Goal: Task Accomplishment & Management: Manage account settings

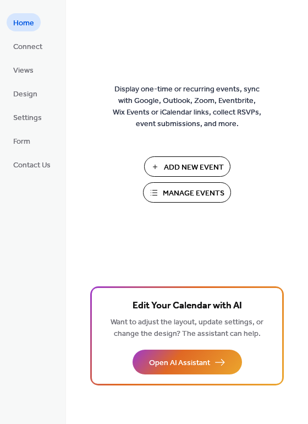
click at [202, 194] on span "Manage Events" at bounding box center [194, 194] width 62 height 12
click at [13, 44] on span "Connect" at bounding box center [27, 47] width 29 height 12
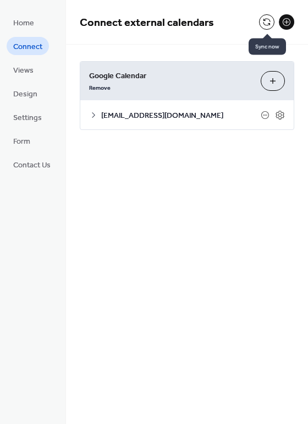
click at [266, 17] on button at bounding box center [266, 21] width 15 height 15
click at [14, 19] on span "Home" at bounding box center [23, 24] width 21 height 12
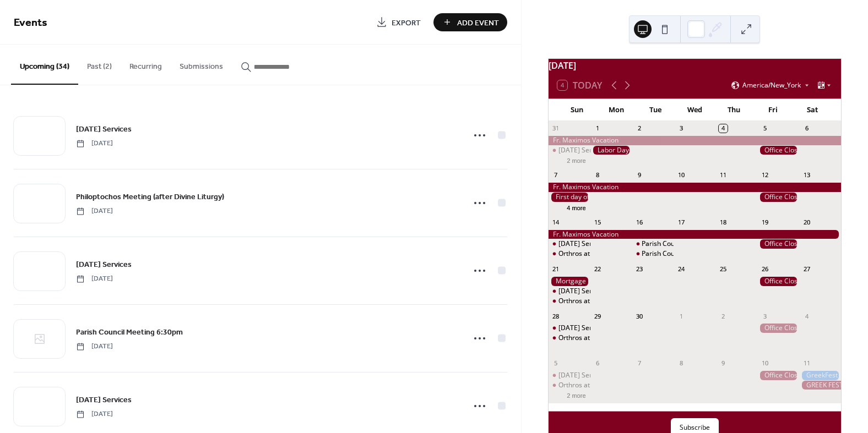
click at [89, 62] on button "Past (2)" at bounding box center [99, 64] width 42 height 39
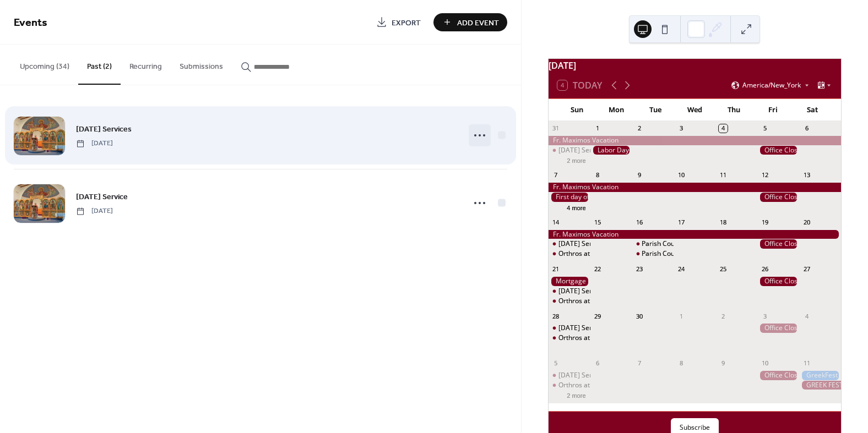
click at [481, 137] on icon at bounding box center [480, 136] width 18 height 18
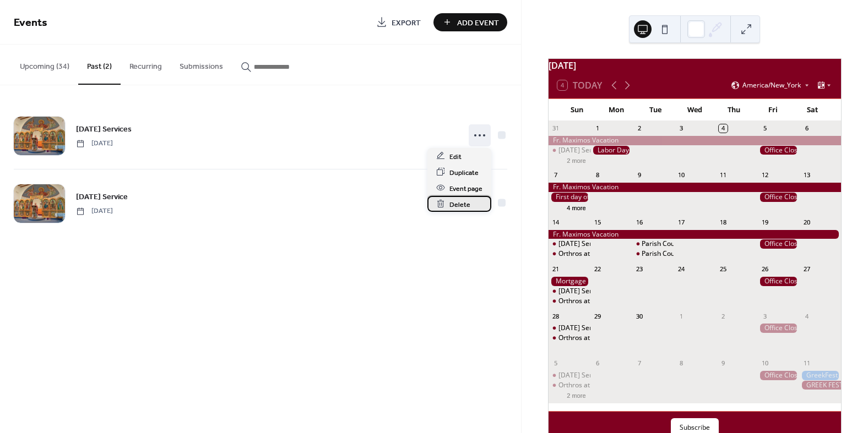
click at [444, 207] on icon at bounding box center [440, 203] width 9 height 9
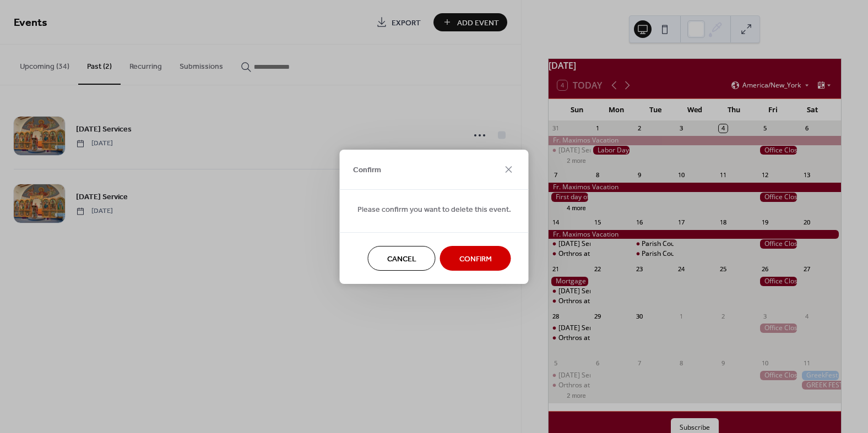
click at [487, 263] on span "Confirm" at bounding box center [475, 259] width 32 height 12
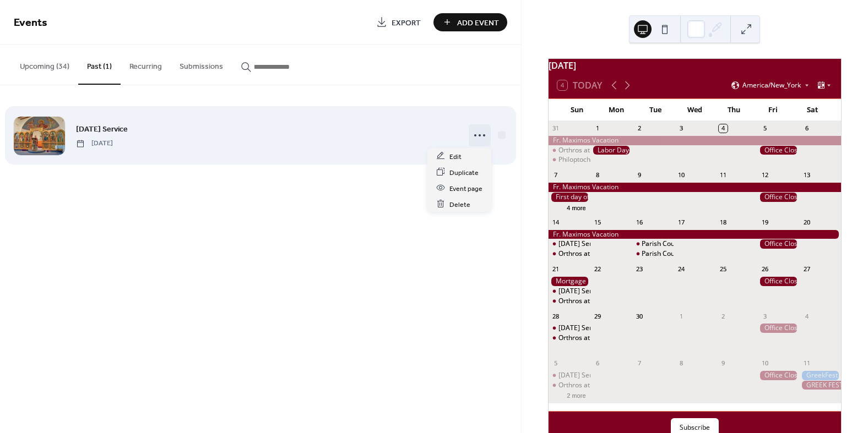
click at [481, 135] on icon at bounding box center [480, 136] width 18 height 18
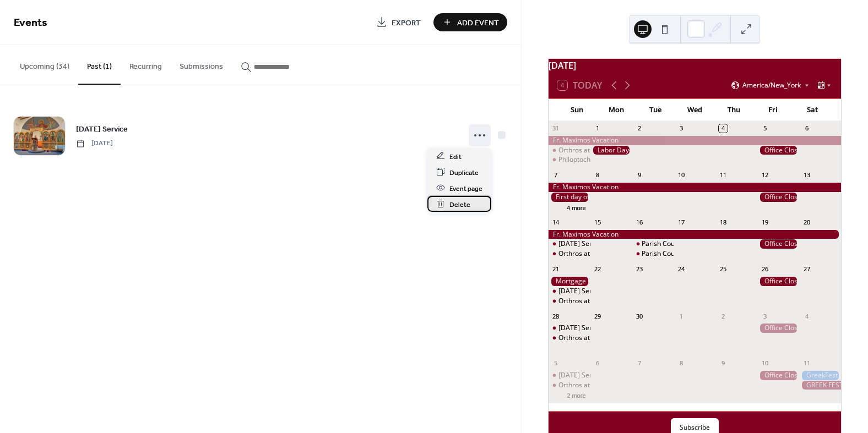
click at [449, 203] on span "Delete" at bounding box center [459, 205] width 21 height 12
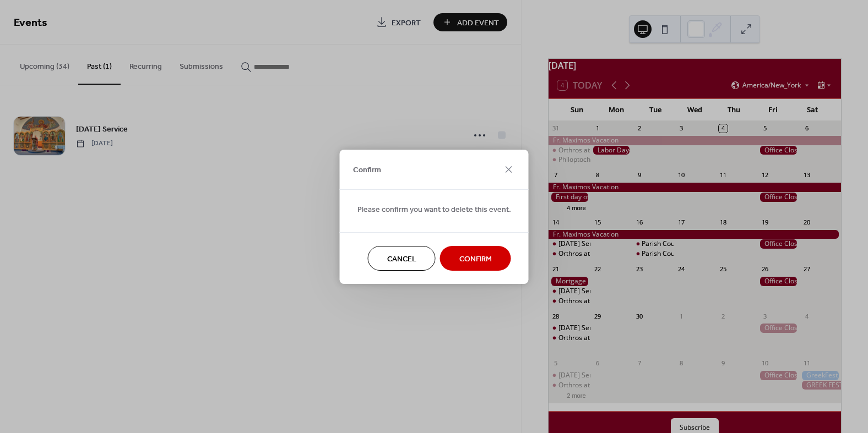
click at [459, 263] on span "Confirm" at bounding box center [475, 259] width 32 height 12
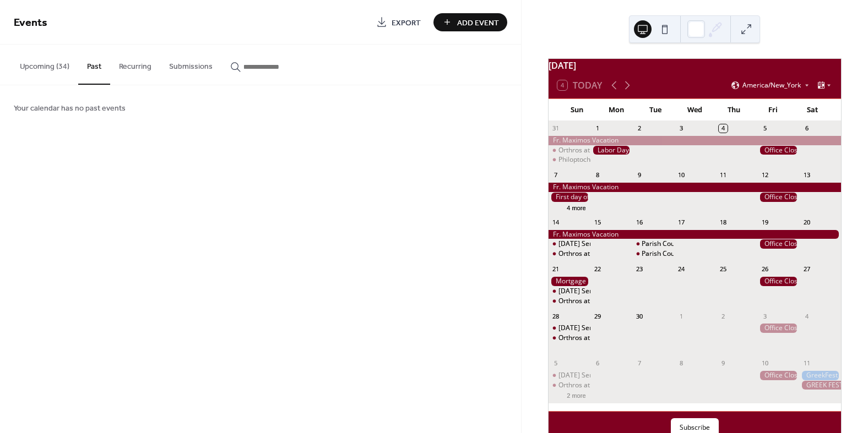
click at [37, 64] on button "Upcoming (34)" at bounding box center [44, 64] width 67 height 39
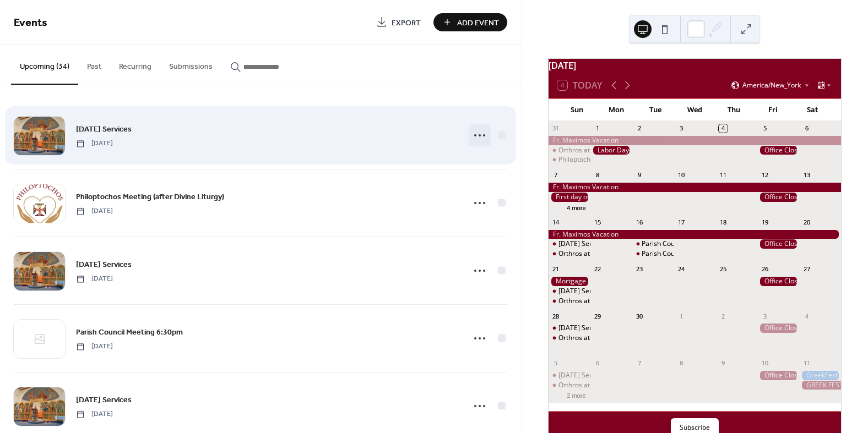
click at [480, 133] on icon at bounding box center [480, 136] width 18 height 18
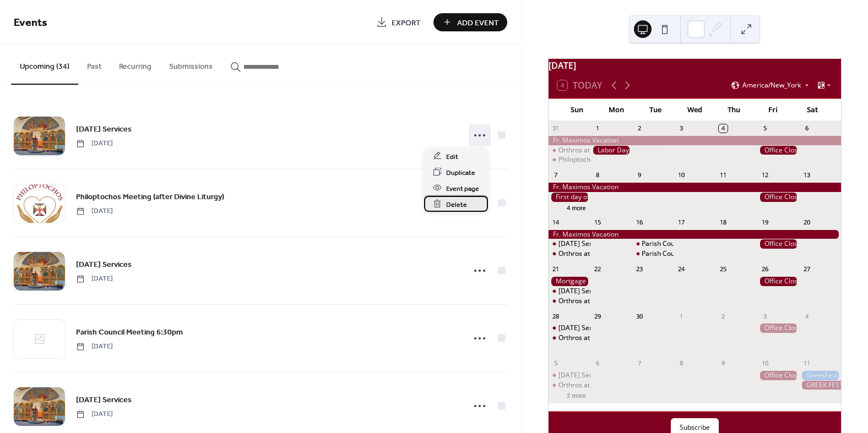
click at [446, 208] on span "Delete" at bounding box center [456, 205] width 21 height 12
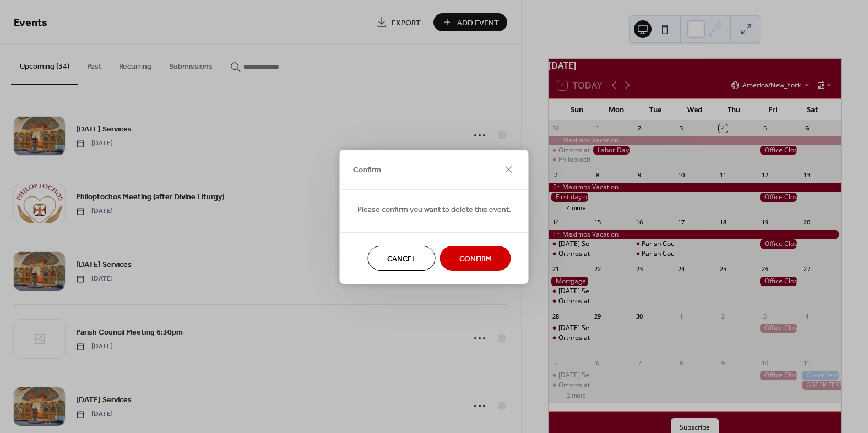
click at [486, 254] on span "Confirm" at bounding box center [475, 259] width 32 height 12
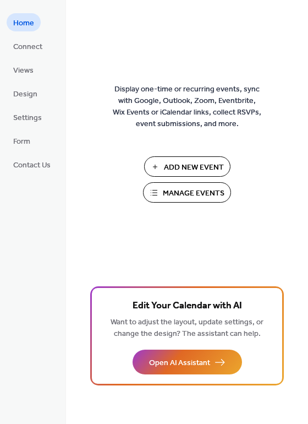
click at [176, 197] on span "Manage Events" at bounding box center [194, 194] width 62 height 12
click at [172, 192] on span "Manage Events" at bounding box center [194, 194] width 62 height 12
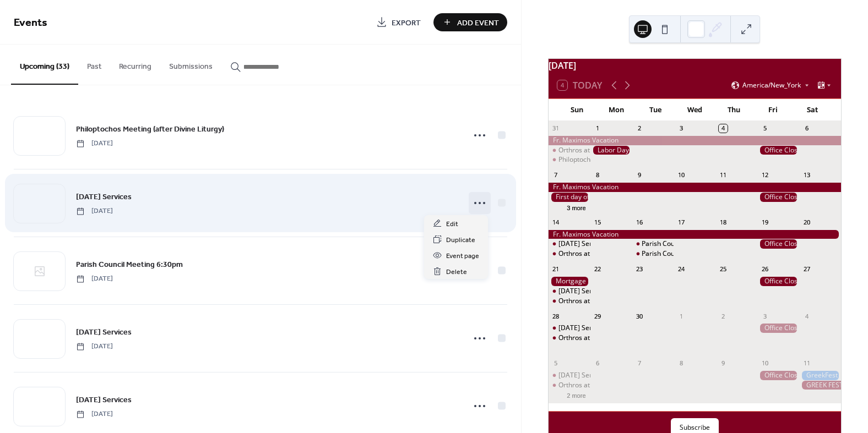
click at [473, 202] on icon at bounding box center [480, 203] width 18 height 18
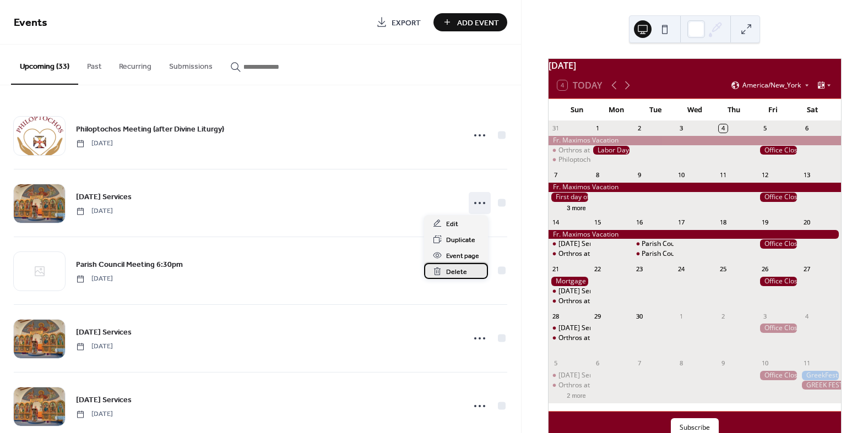
click at [459, 273] on span "Delete" at bounding box center [456, 272] width 21 height 12
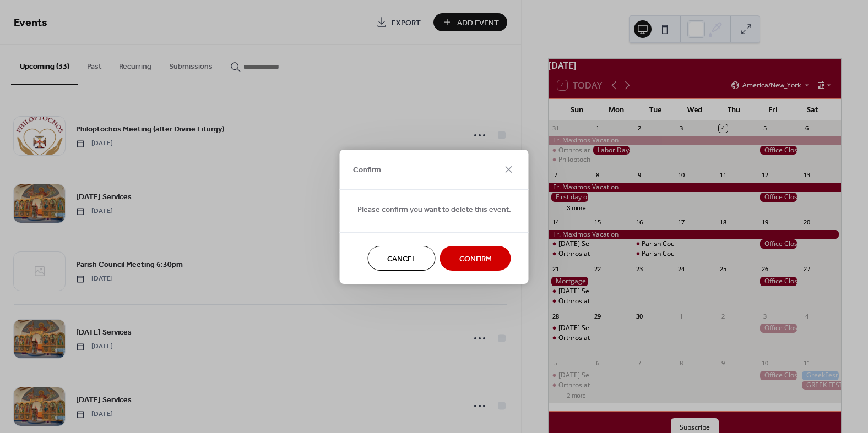
click at [459, 258] on span "Confirm" at bounding box center [475, 259] width 32 height 12
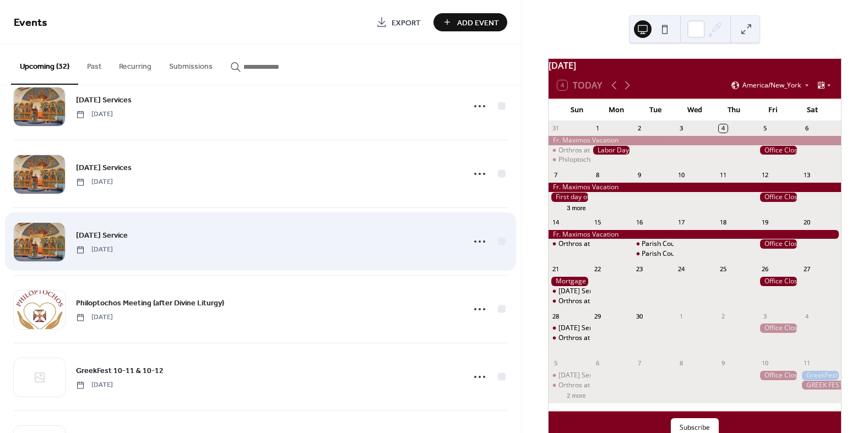
scroll to position [220, 0]
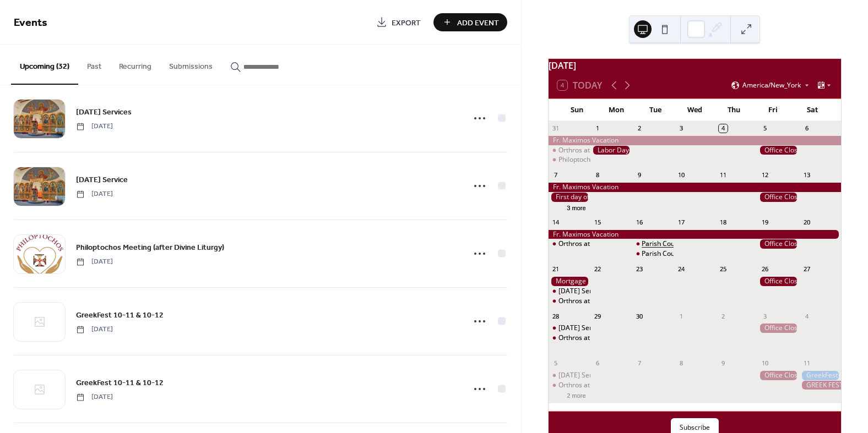
click at [660, 249] on div "Parish Council Meeting" at bounding box center [676, 244] width 70 height 9
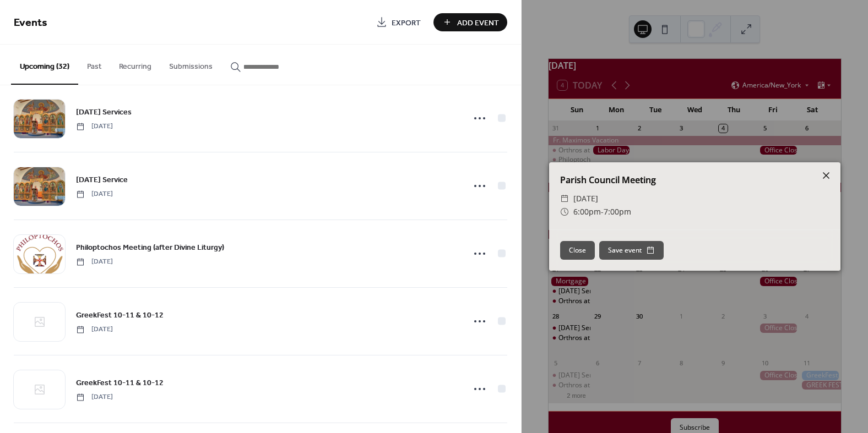
click at [827, 174] on icon at bounding box center [826, 175] width 7 height 7
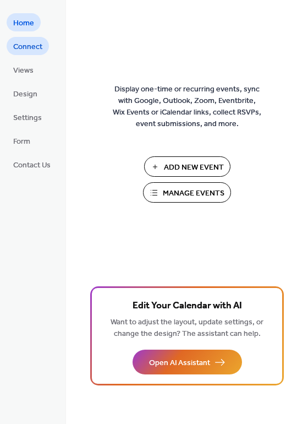
click at [29, 44] on span "Connect" at bounding box center [27, 47] width 29 height 12
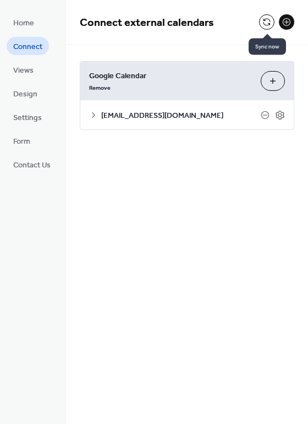
click at [266, 21] on button at bounding box center [266, 21] width 15 height 15
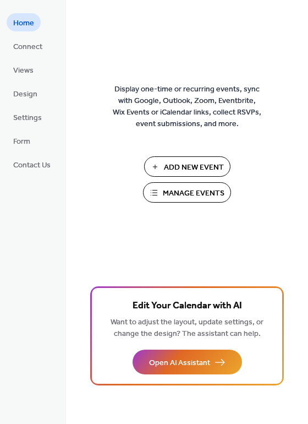
click at [179, 195] on span "Manage Events" at bounding box center [194, 194] width 62 height 12
click at [19, 45] on span "Connect" at bounding box center [27, 47] width 29 height 12
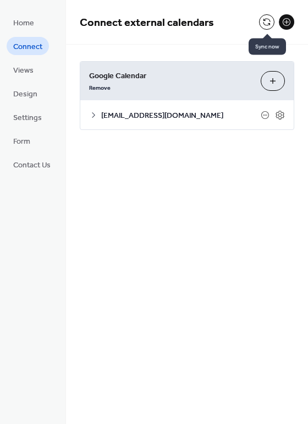
click at [270, 21] on button at bounding box center [266, 21] width 15 height 15
click at [269, 23] on button at bounding box center [266, 21] width 15 height 15
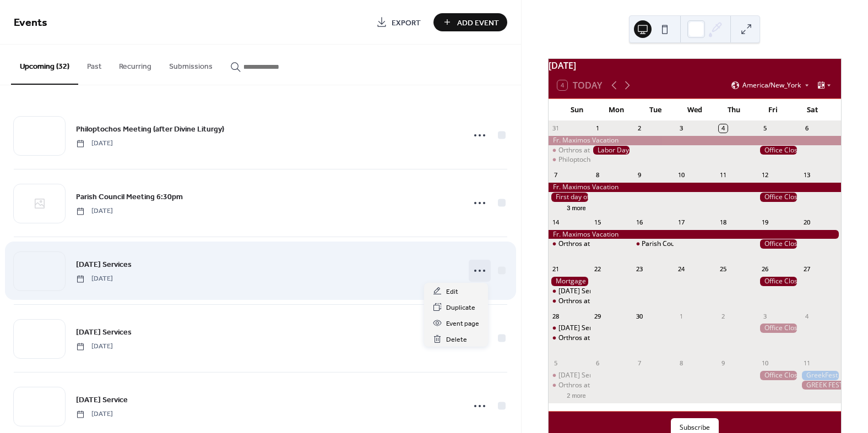
click at [473, 271] on icon at bounding box center [480, 271] width 18 height 18
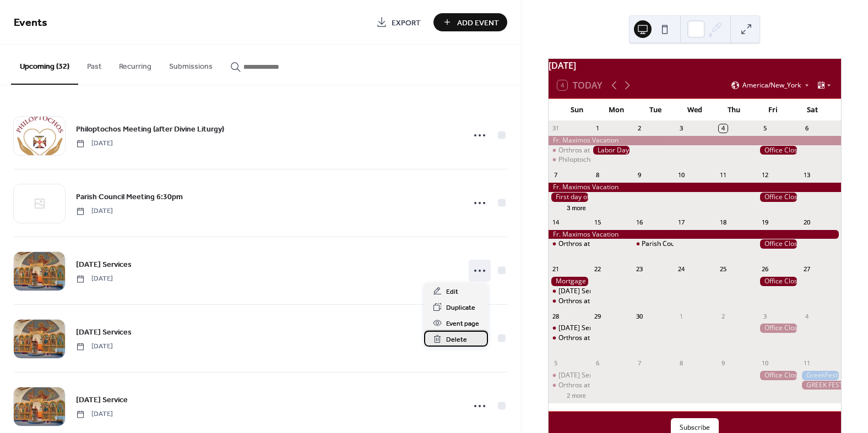
click at [449, 342] on span "Delete" at bounding box center [456, 340] width 21 height 12
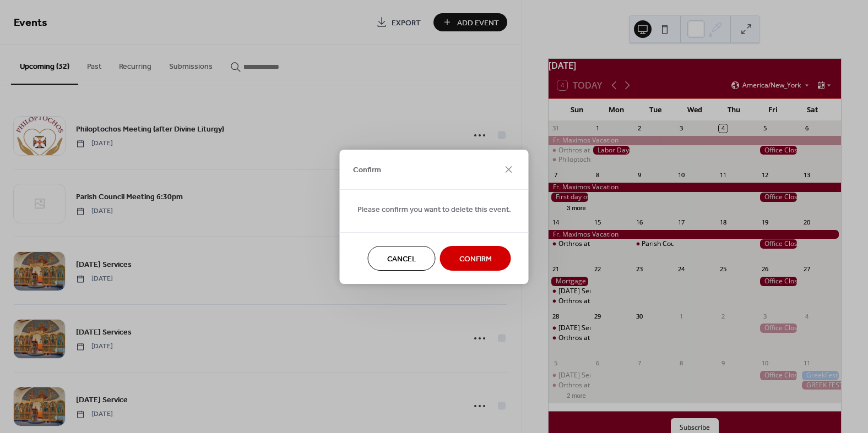
click at [486, 265] on span "Confirm" at bounding box center [475, 259] width 32 height 12
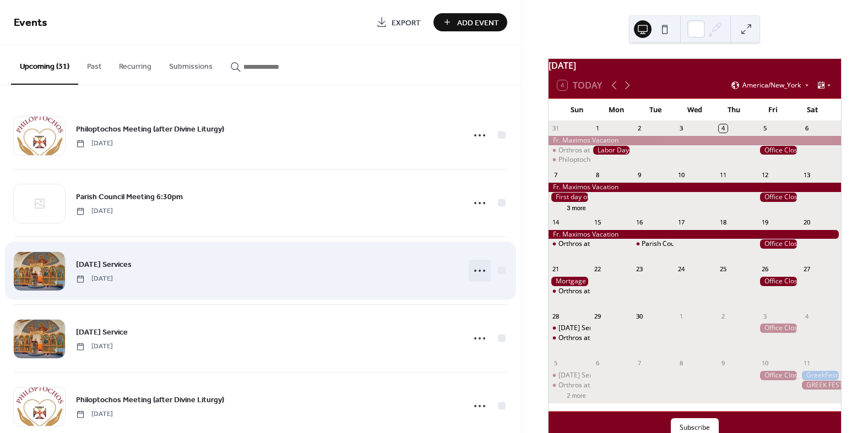
click at [471, 276] on icon at bounding box center [480, 271] width 18 height 18
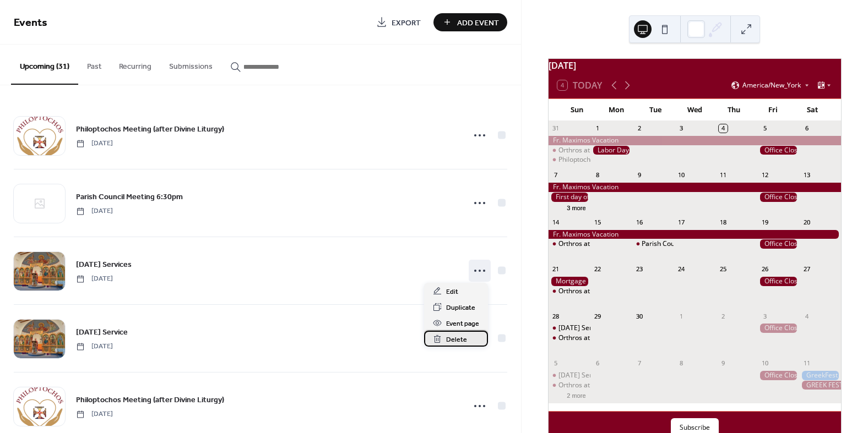
click at [449, 341] on span "Delete" at bounding box center [456, 340] width 21 height 12
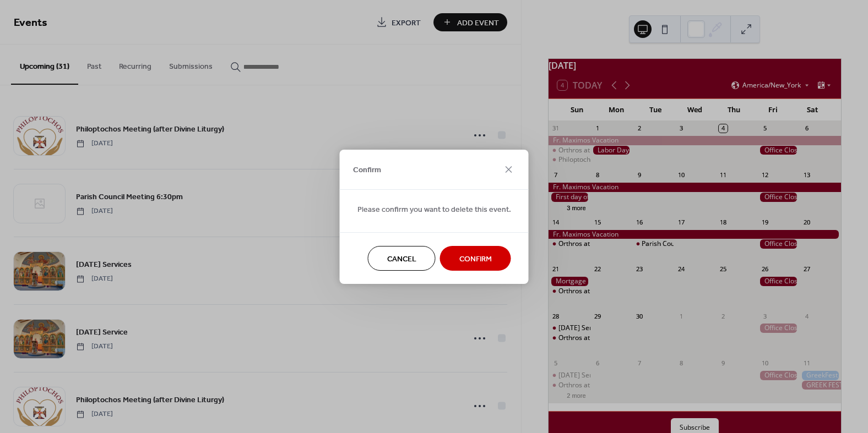
click at [469, 263] on span "Confirm" at bounding box center [475, 259] width 32 height 12
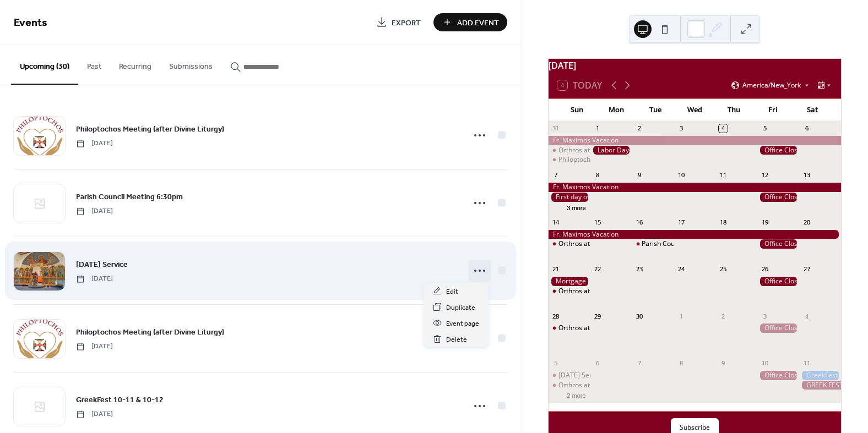
click at [474, 270] on icon at bounding box center [480, 271] width 18 height 18
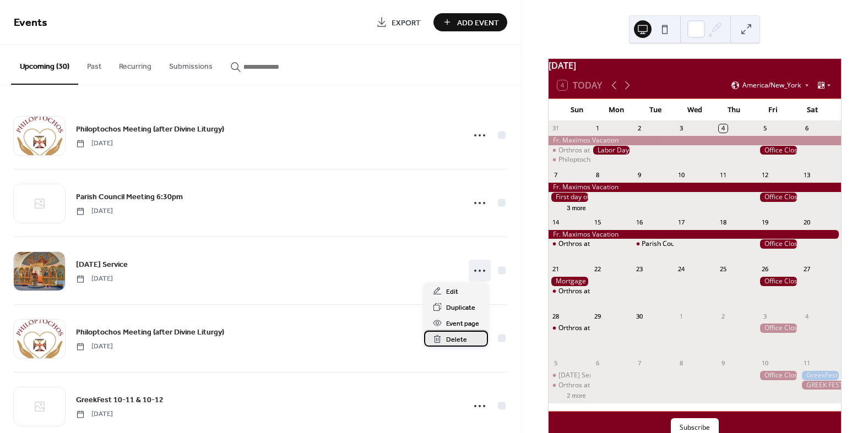
click at [448, 338] on span "Delete" at bounding box center [456, 340] width 21 height 12
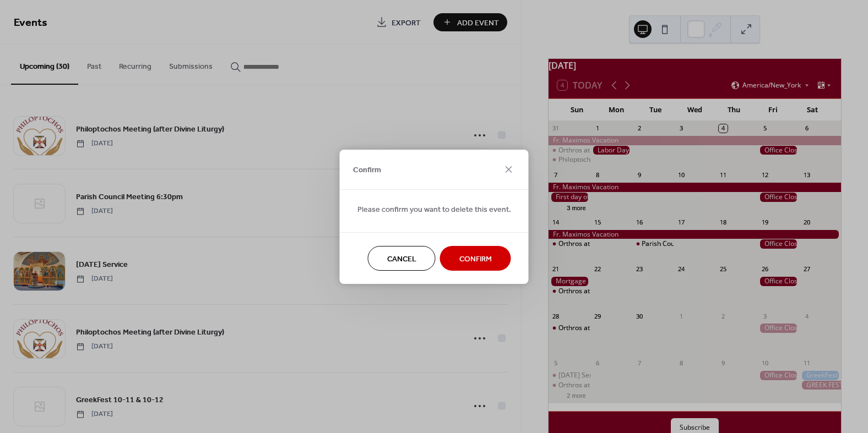
click at [477, 260] on span "Confirm" at bounding box center [475, 259] width 32 height 12
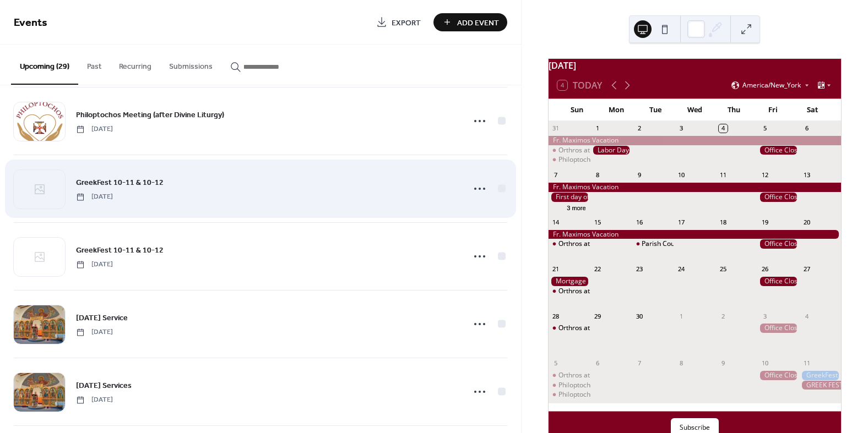
scroll to position [220, 0]
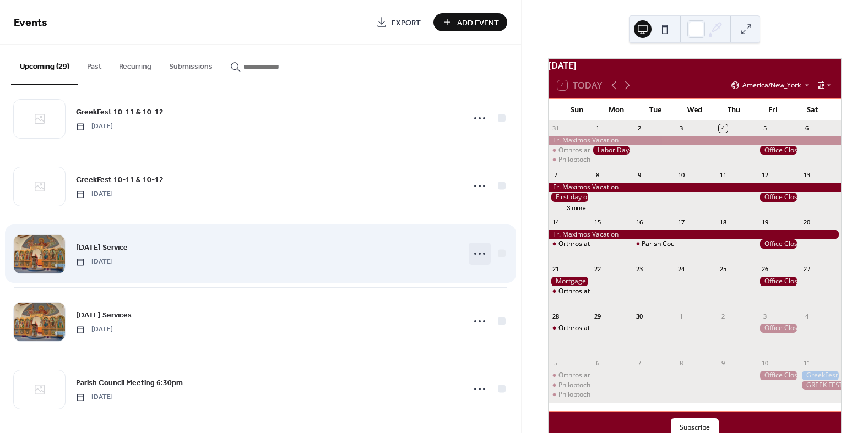
click at [478, 252] on icon at bounding box center [480, 254] width 18 height 18
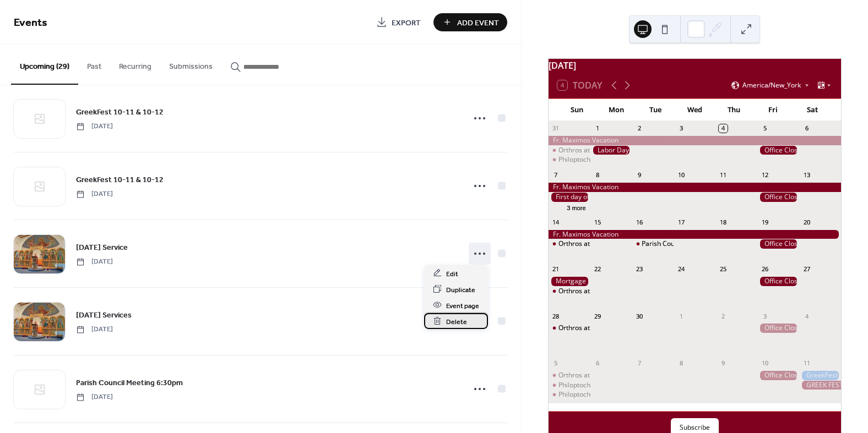
click at [460, 322] on span "Delete" at bounding box center [456, 322] width 21 height 12
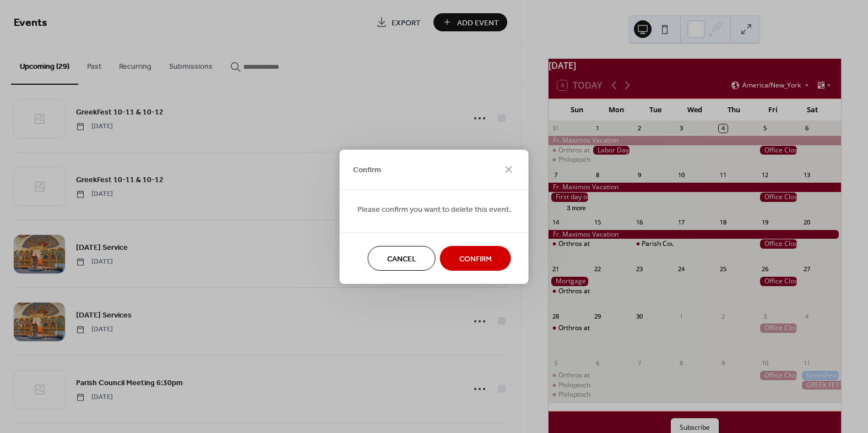
click at [485, 266] on button "Confirm" at bounding box center [475, 258] width 71 height 25
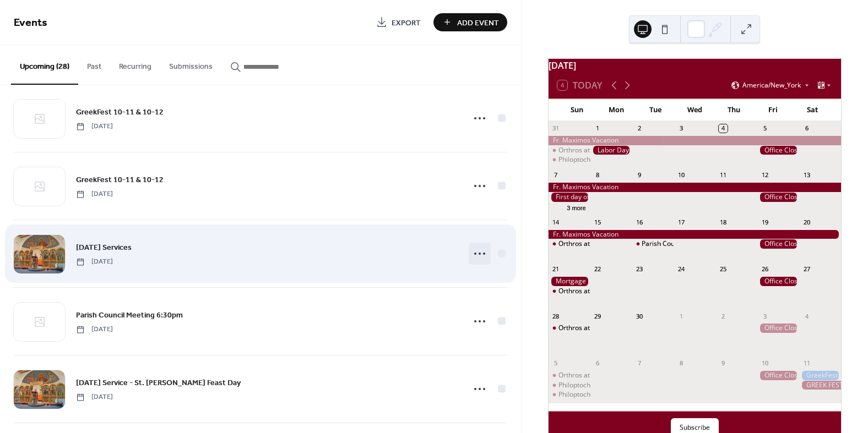
click at [471, 255] on icon at bounding box center [480, 254] width 18 height 18
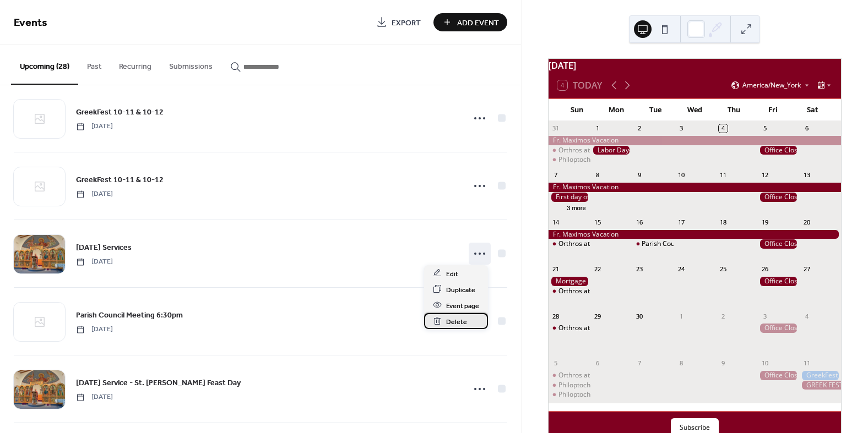
click at [458, 320] on span "Delete" at bounding box center [456, 322] width 21 height 12
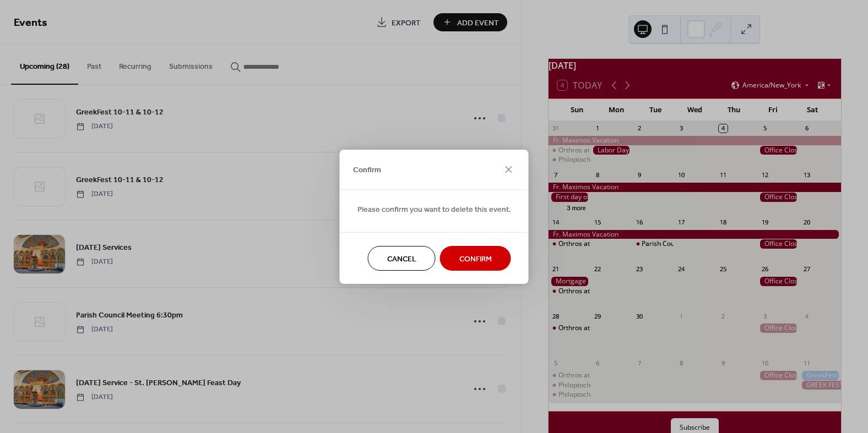
click at [467, 261] on span "Confirm" at bounding box center [475, 259] width 32 height 12
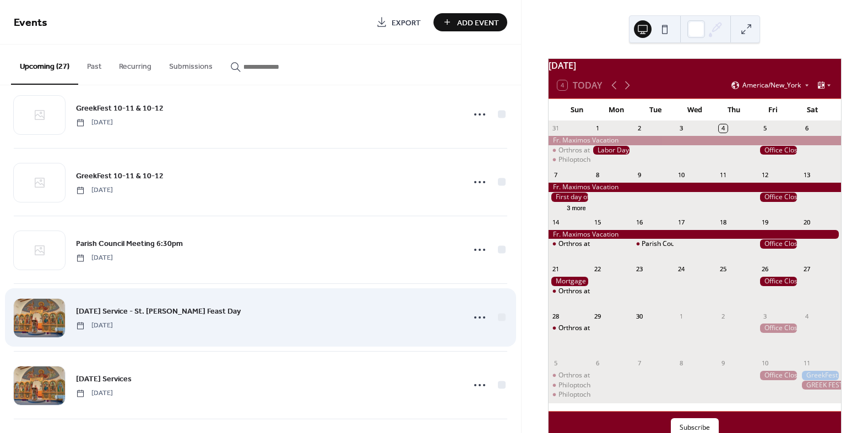
scroll to position [275, 0]
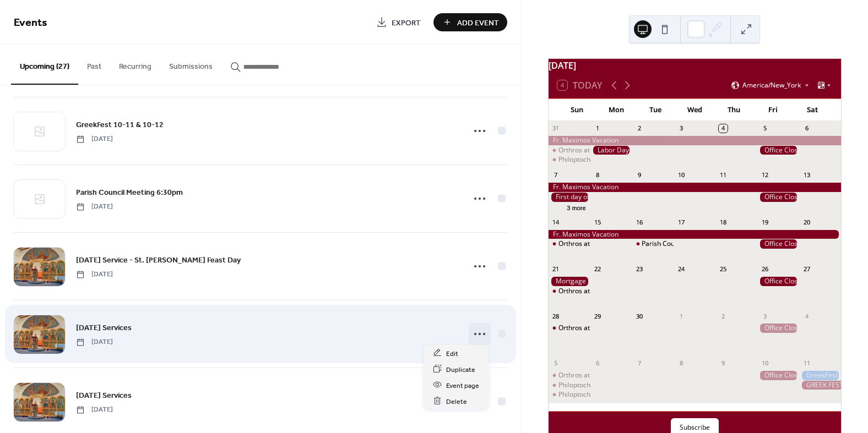
click at [472, 333] on icon at bounding box center [480, 334] width 18 height 18
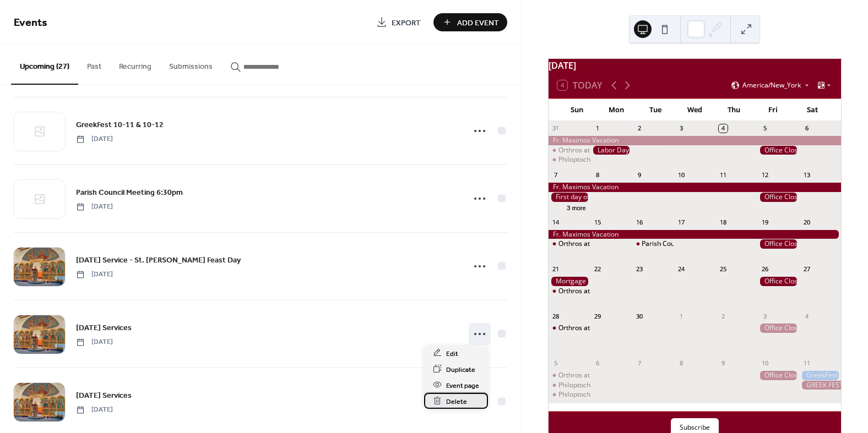
click at [443, 401] on div "Delete" at bounding box center [456, 401] width 64 height 16
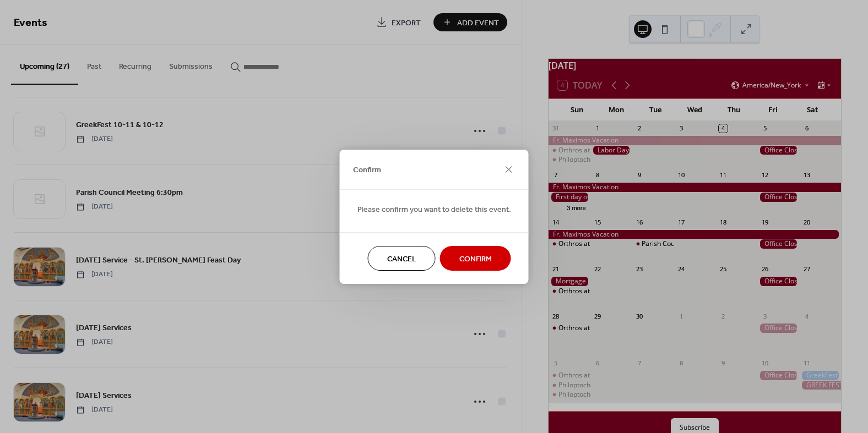
click at [480, 261] on span "Confirm" at bounding box center [475, 259] width 32 height 12
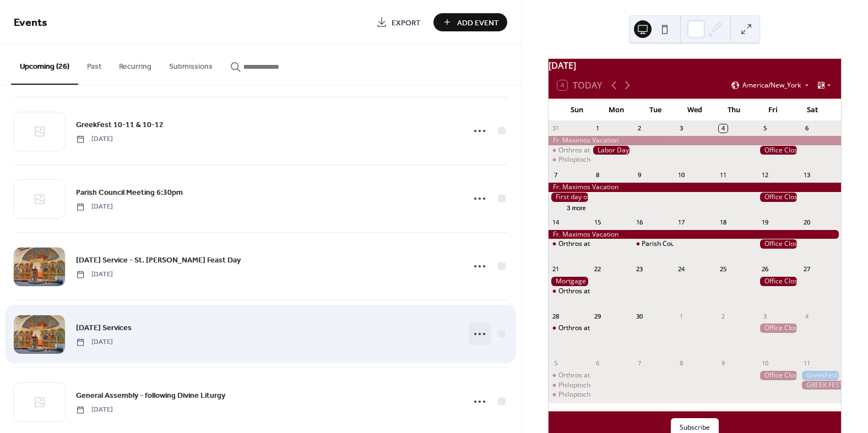
click at [481, 329] on icon at bounding box center [480, 334] width 18 height 18
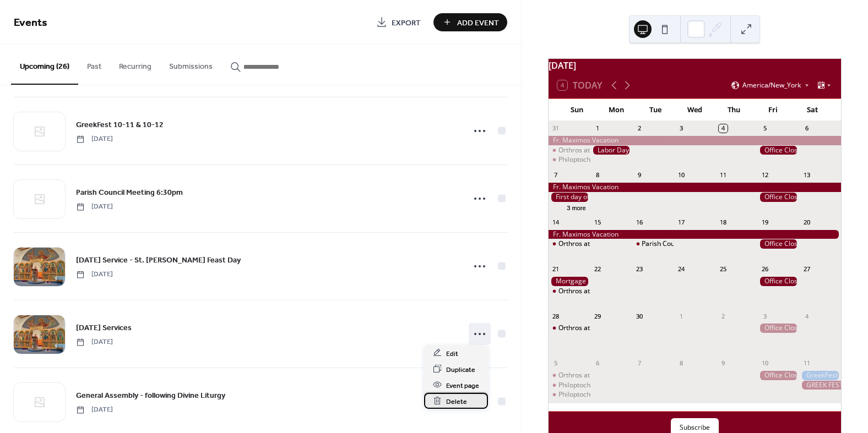
click at [452, 402] on span "Delete" at bounding box center [456, 402] width 21 height 12
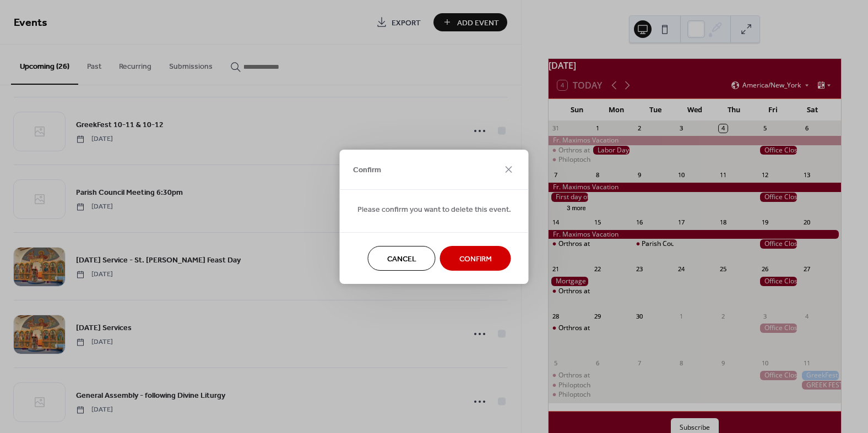
click at [477, 266] on button "Confirm" at bounding box center [475, 258] width 71 height 25
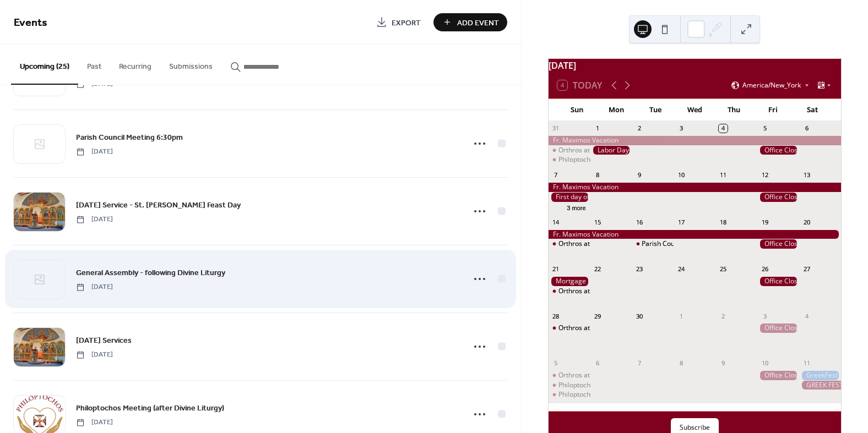
scroll to position [385, 0]
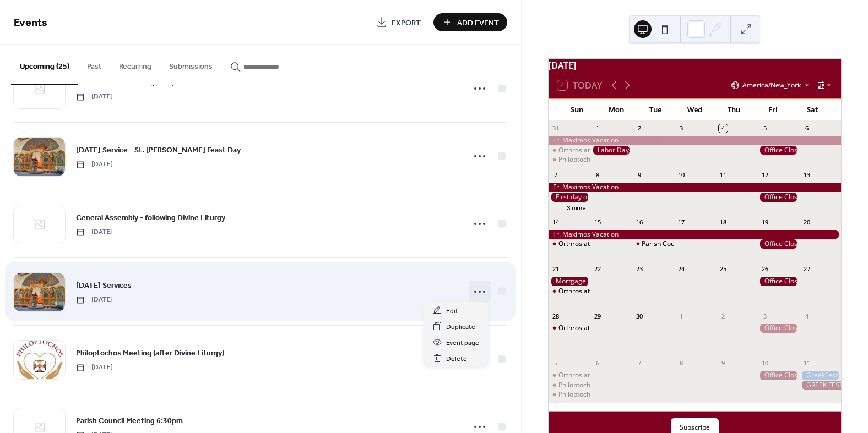
click at [476, 291] on icon at bounding box center [480, 292] width 18 height 18
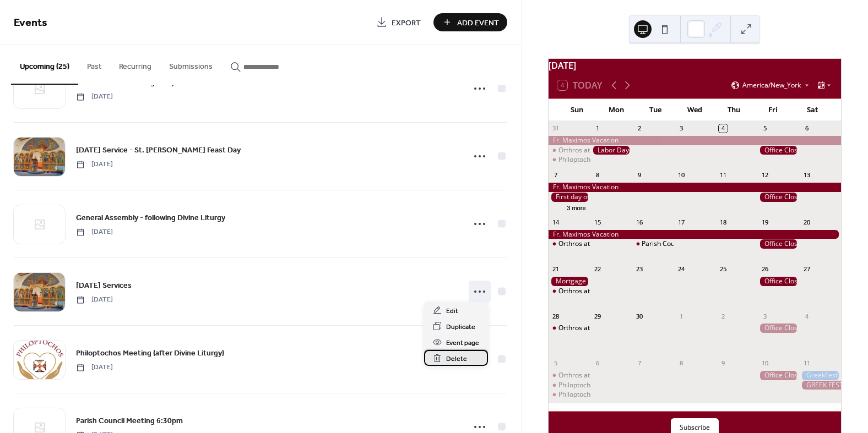
click at [448, 357] on span "Delete" at bounding box center [456, 359] width 21 height 12
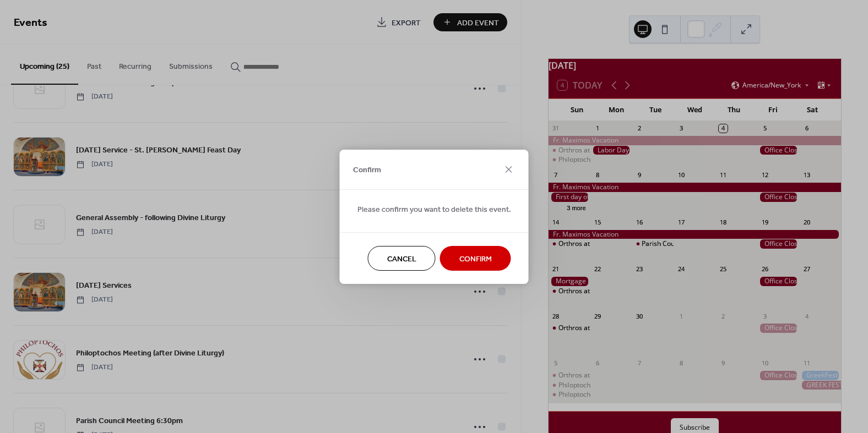
click at [480, 260] on span "Confirm" at bounding box center [475, 259] width 32 height 12
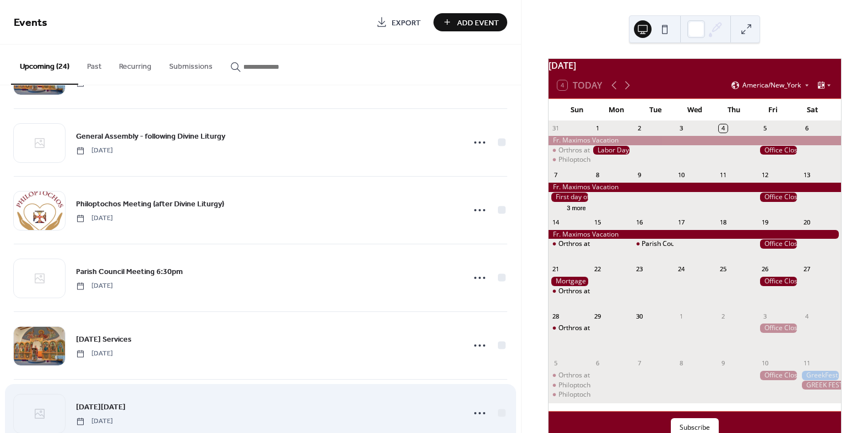
scroll to position [551, 0]
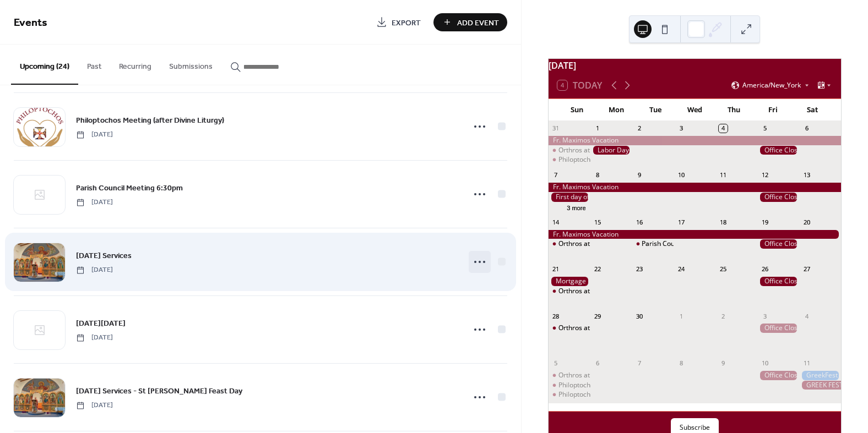
click at [473, 259] on icon at bounding box center [480, 262] width 18 height 18
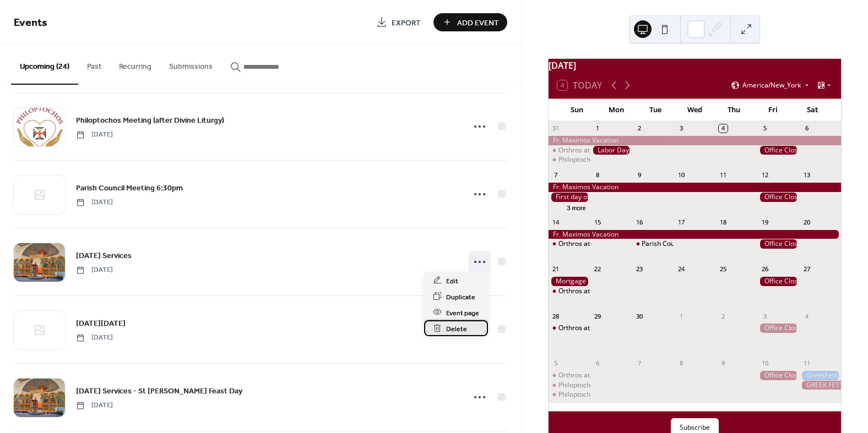
click at [450, 328] on span "Delete" at bounding box center [456, 329] width 21 height 12
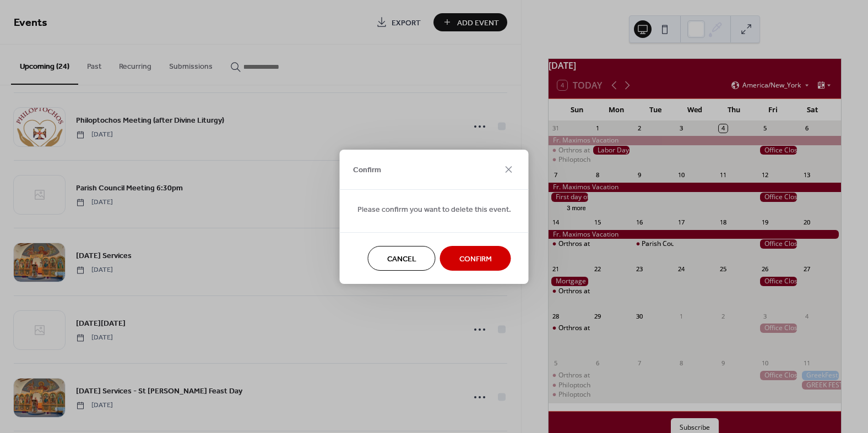
click at [474, 256] on span "Confirm" at bounding box center [475, 259] width 32 height 12
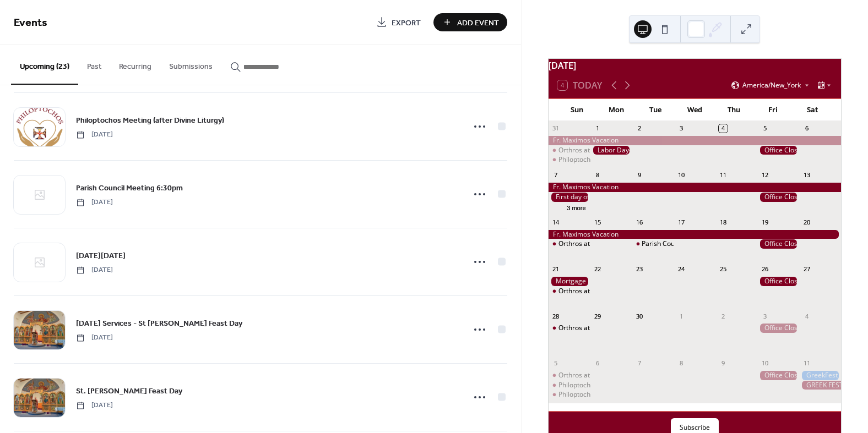
click at [474, 256] on icon at bounding box center [480, 262] width 18 height 18
click at [450, 330] on span "Delete" at bounding box center [456, 329] width 21 height 12
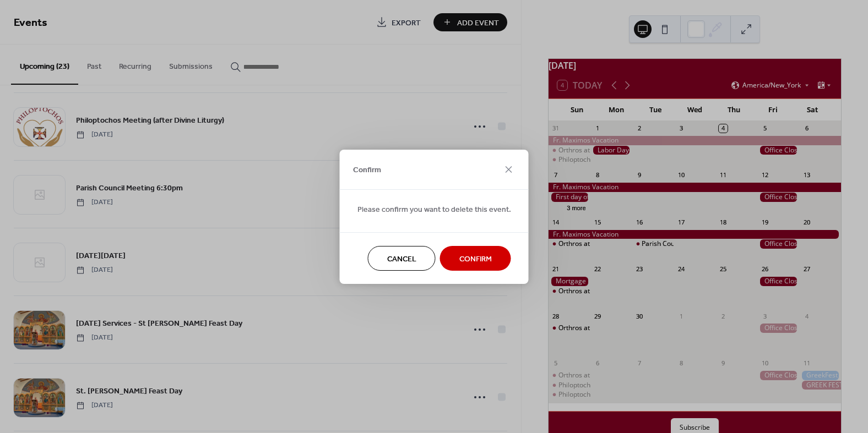
click at [483, 259] on span "Confirm" at bounding box center [475, 259] width 32 height 12
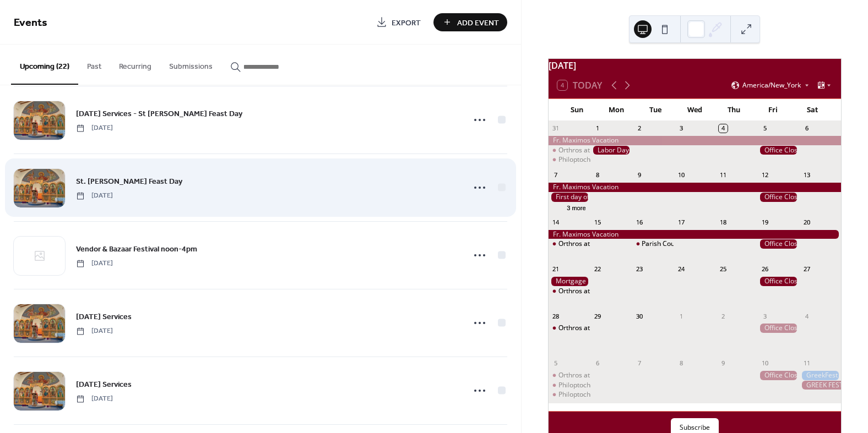
scroll to position [716, 0]
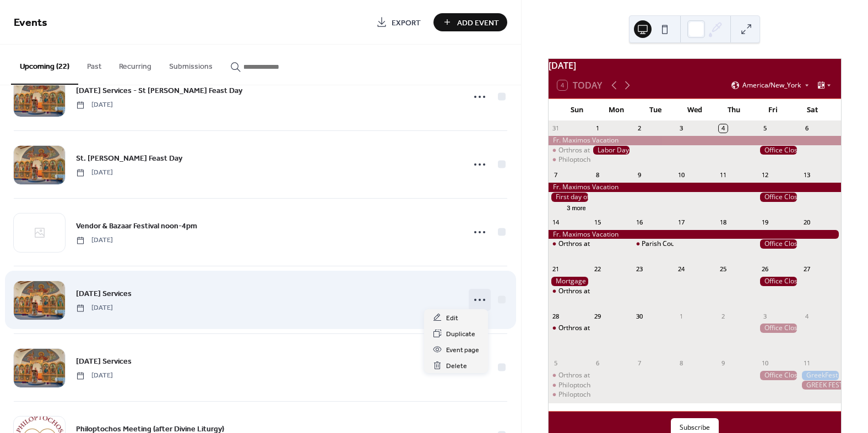
click at [476, 295] on icon at bounding box center [480, 300] width 18 height 18
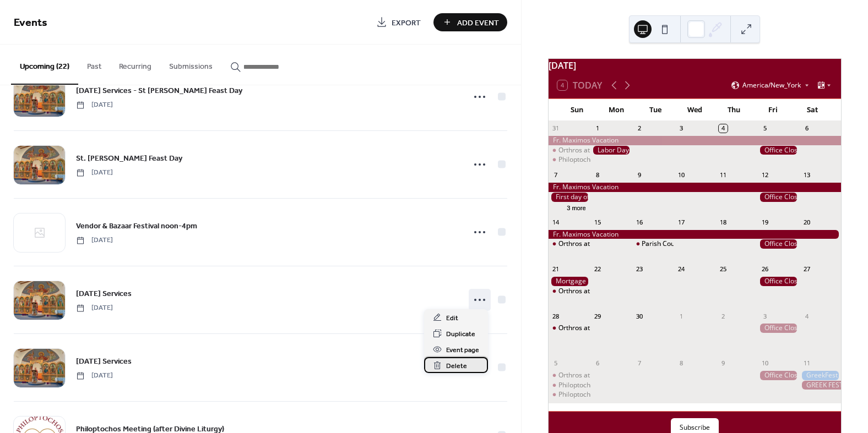
click at [456, 366] on span "Delete" at bounding box center [456, 367] width 21 height 12
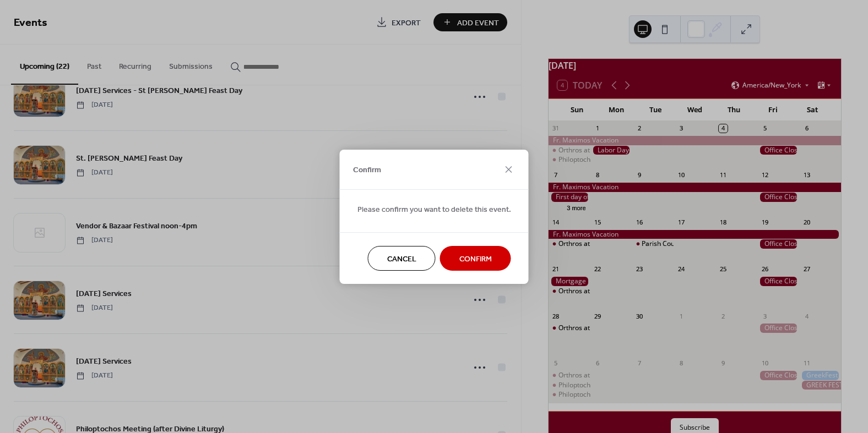
click at [472, 254] on span "Confirm" at bounding box center [475, 259] width 32 height 12
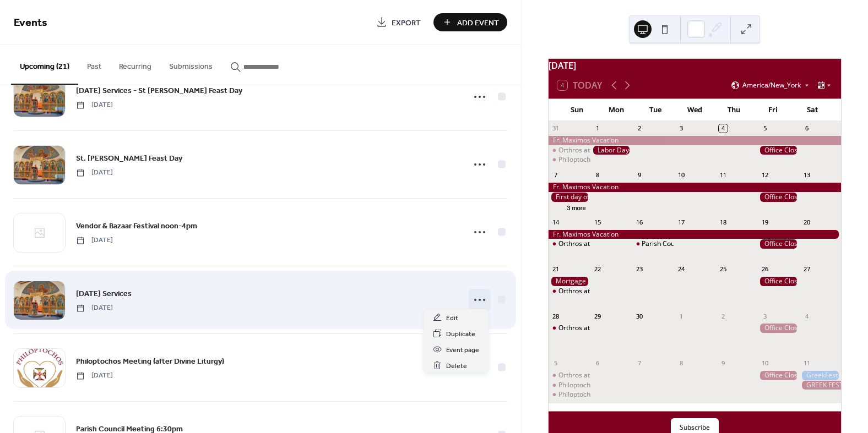
click at [478, 299] on circle at bounding box center [479, 300] width 2 height 2
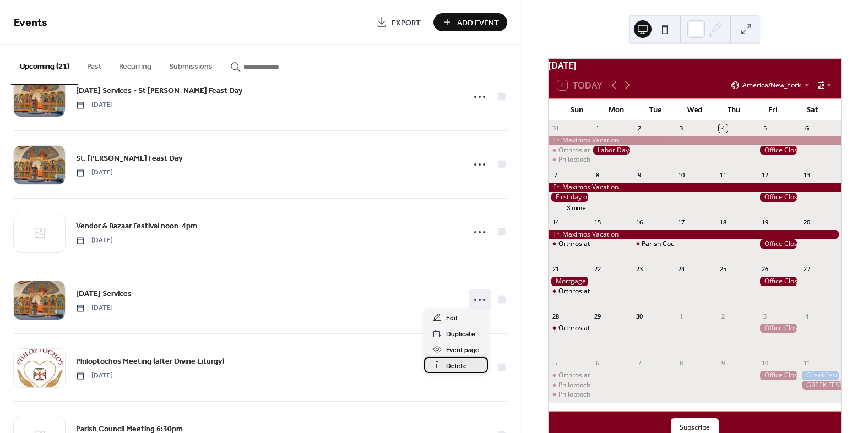
click at [445, 362] on div "Delete" at bounding box center [456, 365] width 64 height 16
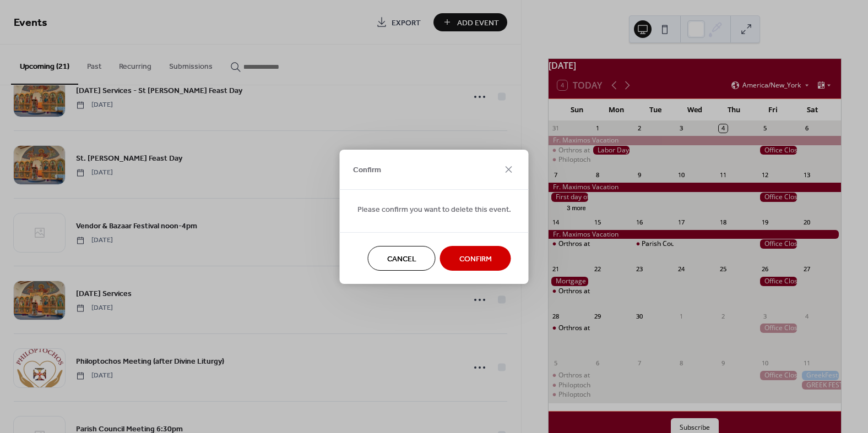
click at [462, 263] on span "Confirm" at bounding box center [475, 259] width 32 height 12
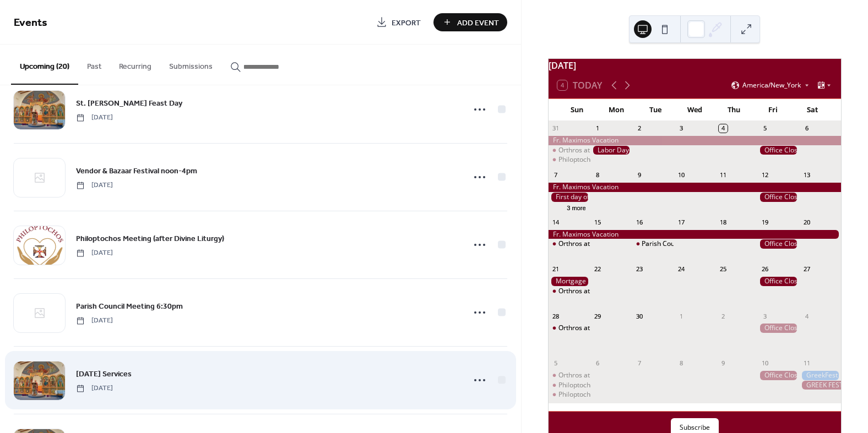
scroll to position [899, 0]
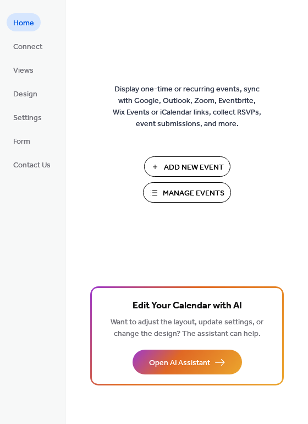
click at [188, 192] on span "Manage Events" at bounding box center [194, 194] width 62 height 12
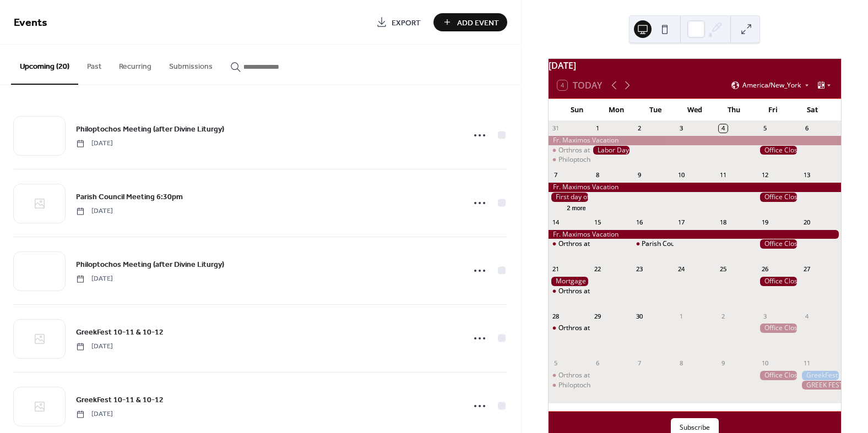
click at [398, 23] on span "Export" at bounding box center [405, 23] width 29 height 12
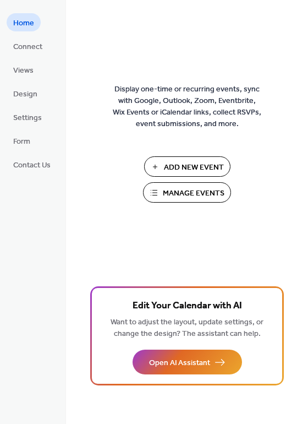
click at [183, 194] on span "Manage Events" at bounding box center [194, 194] width 62 height 12
click at [15, 41] on span "Connect" at bounding box center [27, 47] width 29 height 12
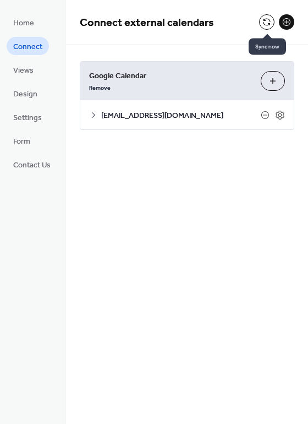
click at [262, 19] on button at bounding box center [266, 21] width 15 height 15
click at [269, 24] on button at bounding box center [266, 21] width 15 height 15
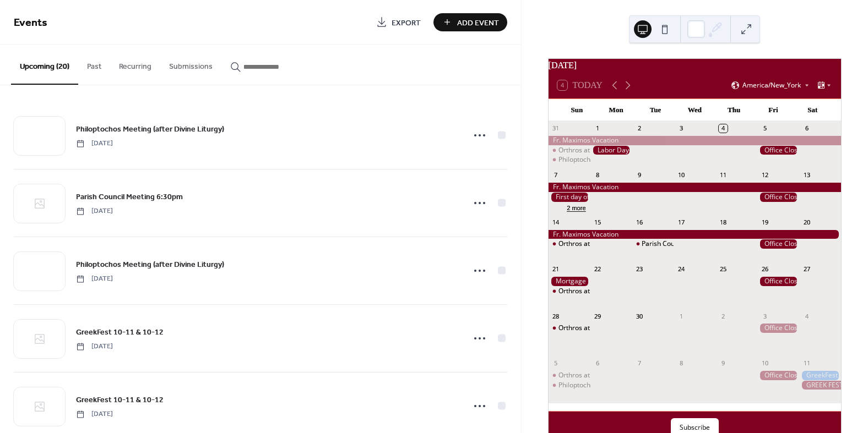
click at [586, 212] on button "2 more" at bounding box center [576, 207] width 28 height 9
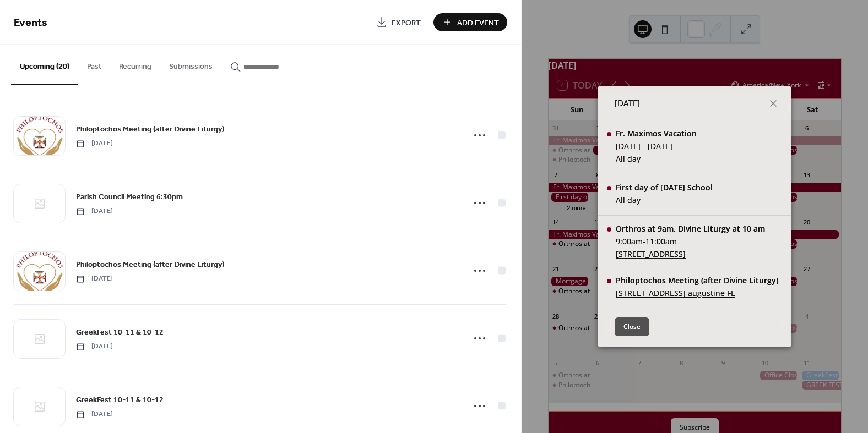
click at [627, 331] on button "Close" at bounding box center [631, 327] width 35 height 19
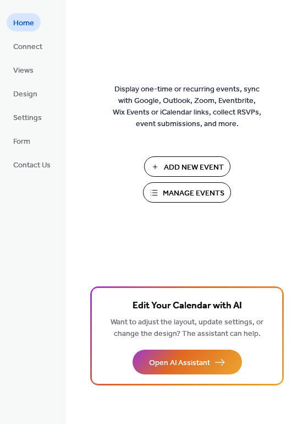
click at [179, 191] on span "Manage Events" at bounding box center [194, 194] width 62 height 12
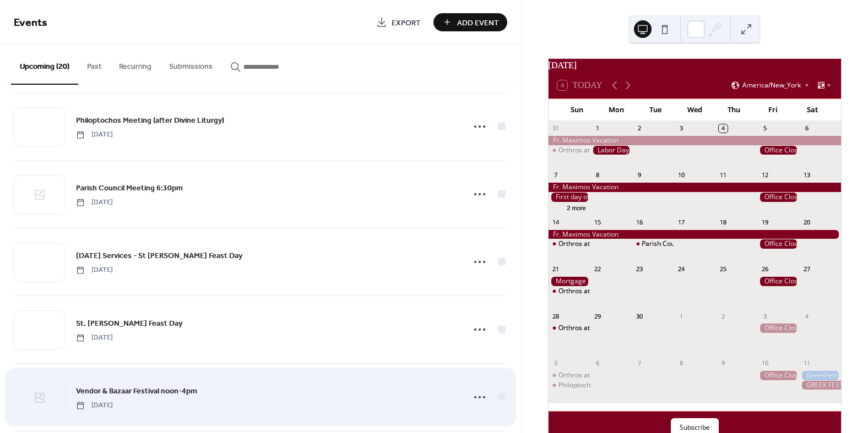
scroll to position [661, 0]
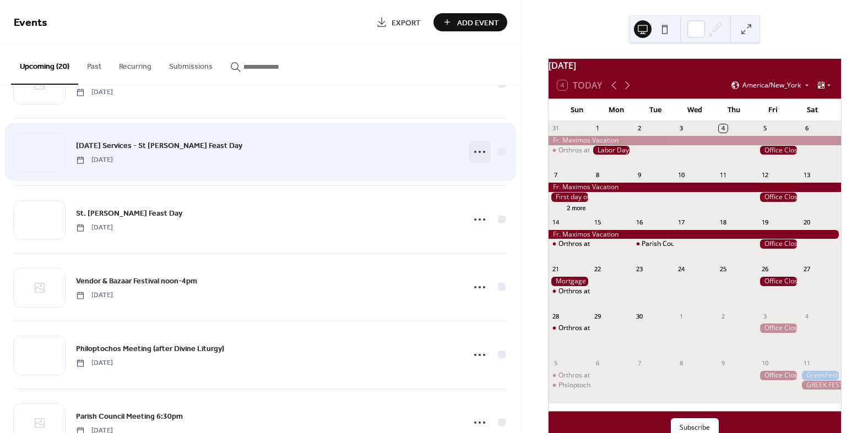
click at [475, 150] on icon at bounding box center [480, 152] width 18 height 18
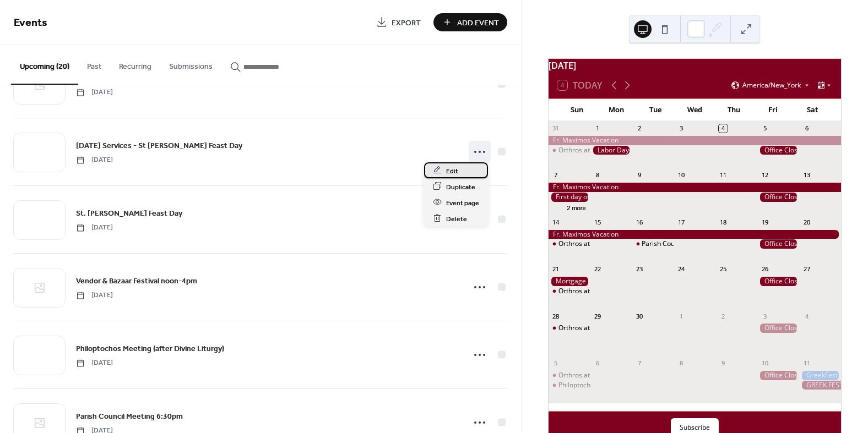
click at [443, 171] on div "Edit" at bounding box center [456, 170] width 64 height 16
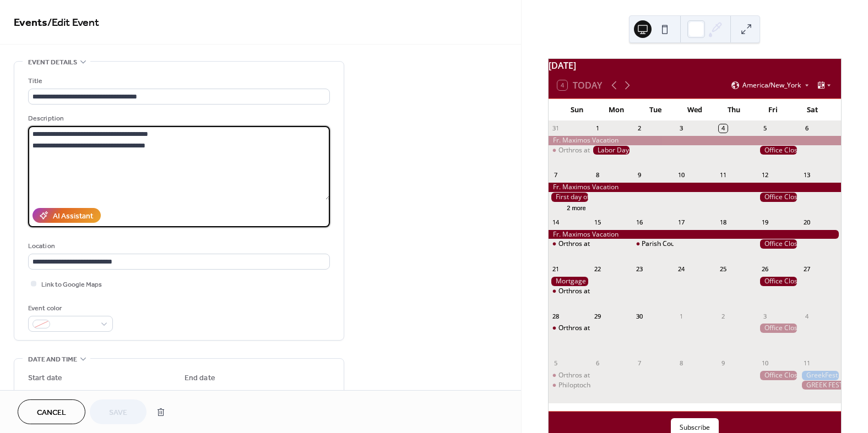
click at [164, 135] on textarea "**********" at bounding box center [179, 163] width 302 height 74
click at [153, 93] on input "**********" at bounding box center [179, 97] width 302 height 16
drag, startPoint x: 148, startPoint y: 146, endPoint x: 27, endPoint y: 143, distance: 121.2
click at [27, 143] on div "**********" at bounding box center [178, 201] width 329 height 279
type textarea "**********"
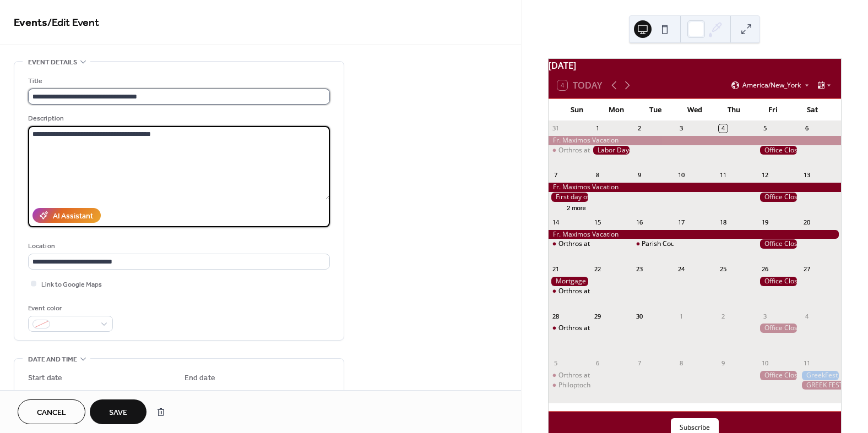
click at [32, 95] on input "**********" at bounding box center [179, 97] width 302 height 16
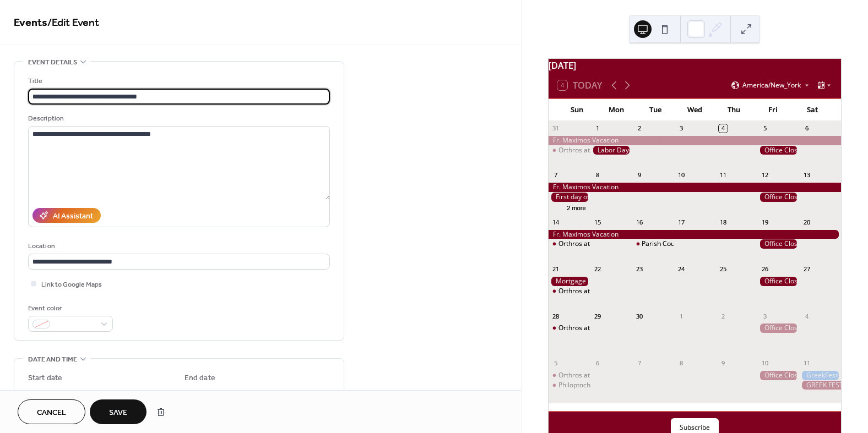
paste input "**********"
click at [196, 93] on input "**********" at bounding box center [179, 97] width 302 height 16
type input "**********"
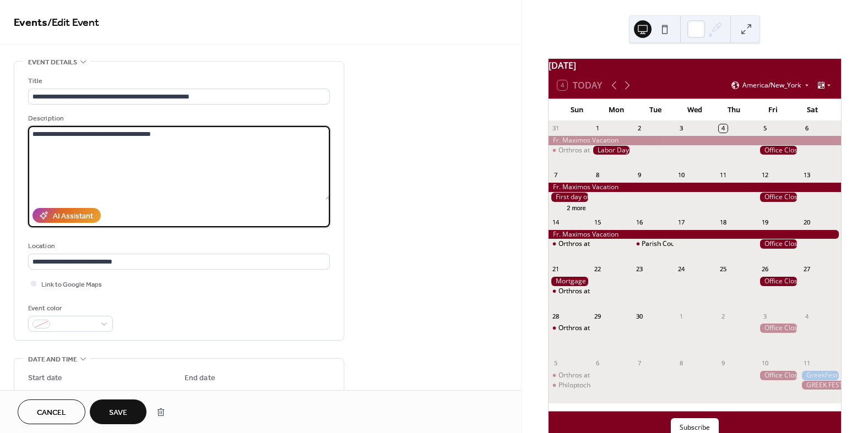
drag, startPoint x: 167, startPoint y: 134, endPoint x: 24, endPoint y: 130, distance: 143.2
click at [24, 130] on div "**********" at bounding box center [178, 201] width 329 height 279
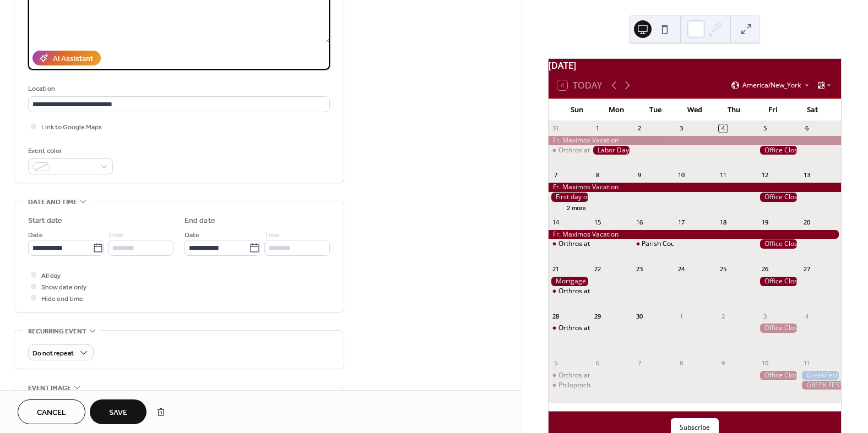
scroll to position [165, 0]
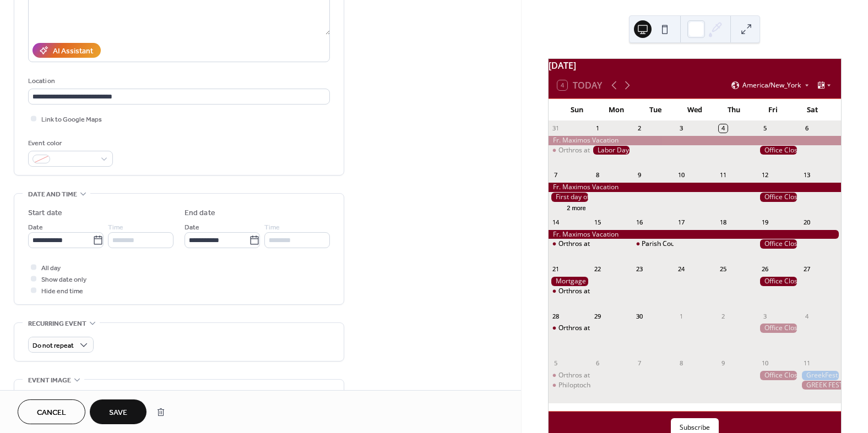
click at [55, 267] on span "All day" at bounding box center [50, 269] width 19 height 12
click at [38, 267] on div at bounding box center [33, 267] width 11 height 11
click at [35, 266] on div at bounding box center [34, 267] width 6 height 6
click at [32, 277] on icon at bounding box center [33, 278] width 3 height 3
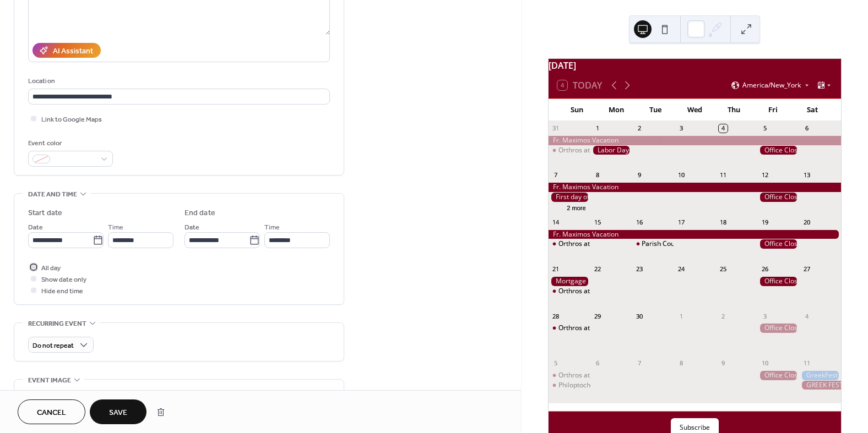
click at [35, 262] on div at bounding box center [33, 267] width 11 height 11
click at [162, 232] on div "********" at bounding box center [141, 240] width 66 height 16
click at [140, 240] on div "********" at bounding box center [141, 240] width 66 height 16
click at [64, 277] on span "Show date only" at bounding box center [63, 280] width 45 height 12
click at [122, 236] on div "********" at bounding box center [141, 240] width 66 height 16
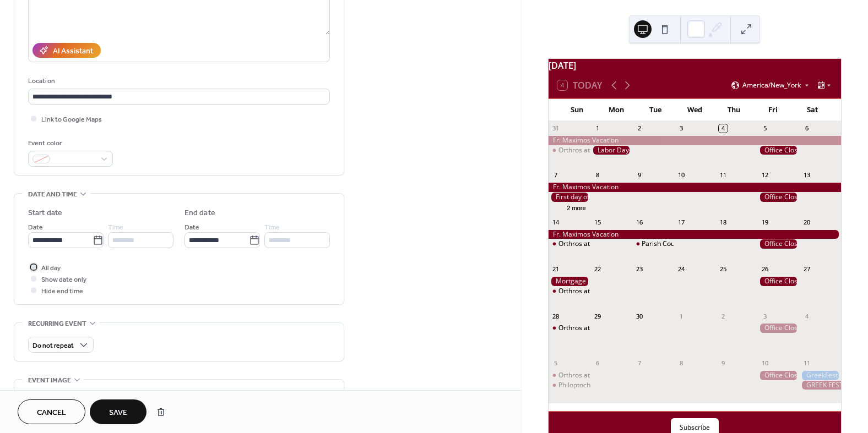
click at [35, 262] on div at bounding box center [33, 267] width 11 height 11
click at [153, 236] on input "********" at bounding box center [141, 240] width 66 height 16
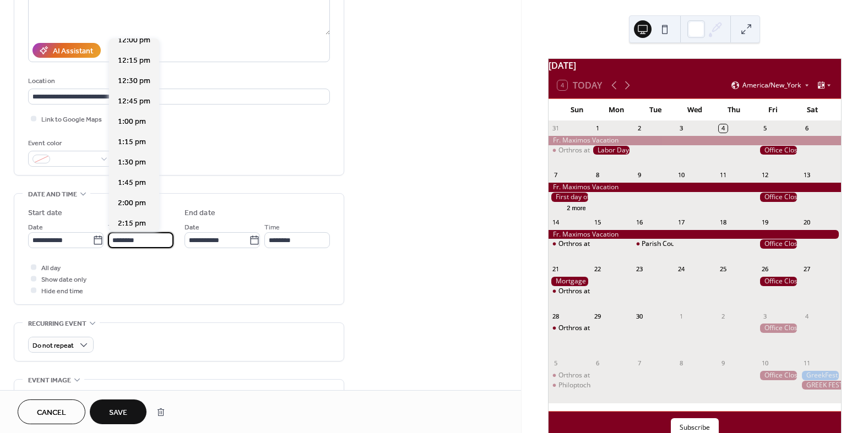
scroll to position [881, 0]
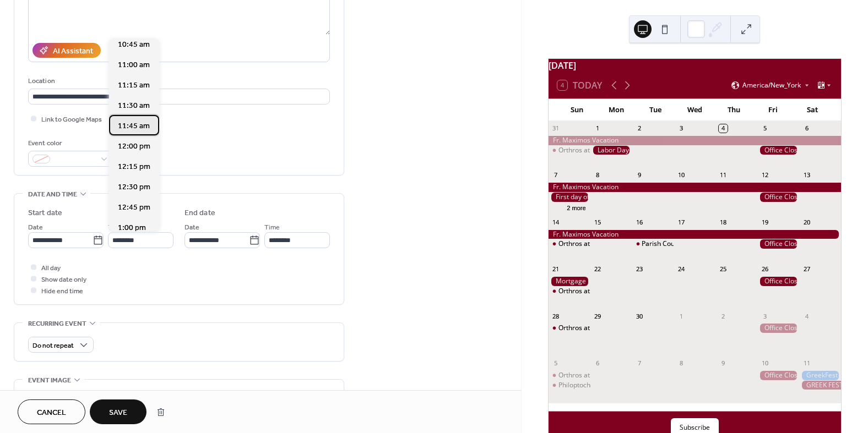
click at [127, 124] on span "11:45 am" at bounding box center [134, 127] width 32 height 12
type input "********"
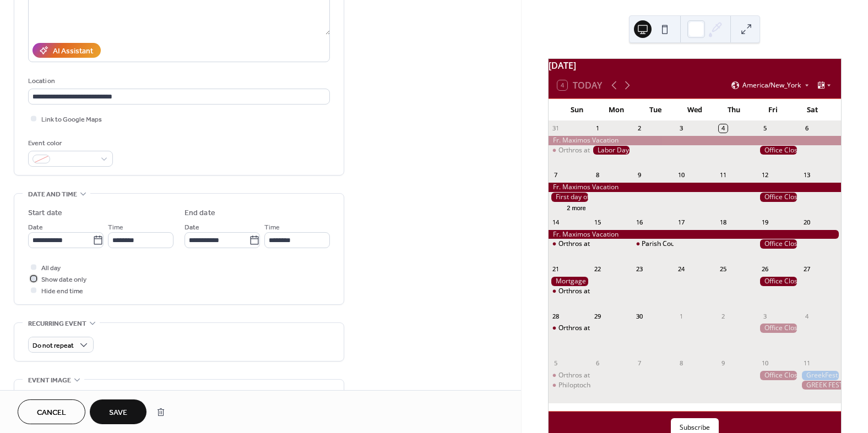
click at [33, 276] on div at bounding box center [34, 279] width 6 height 6
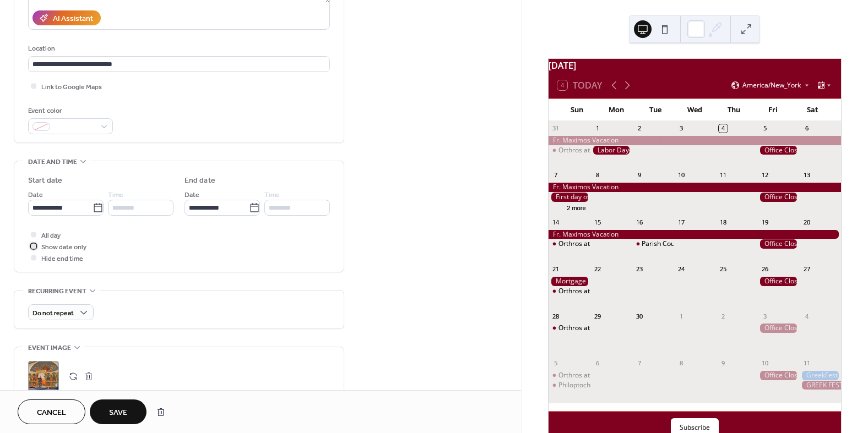
scroll to position [220, 0]
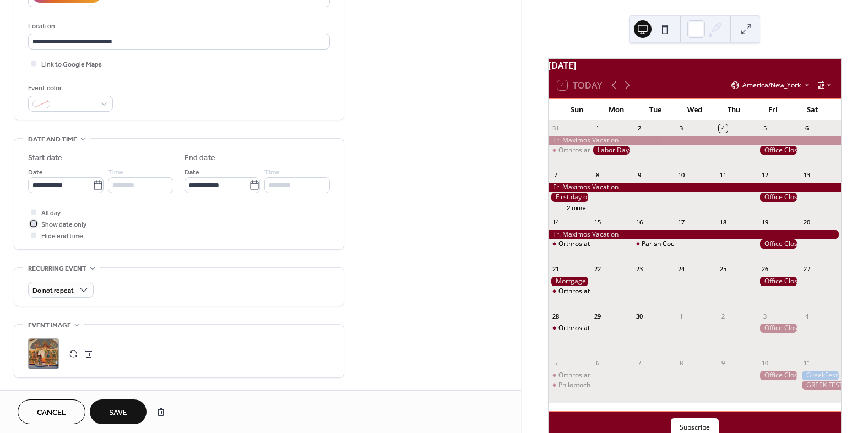
click at [34, 221] on div at bounding box center [34, 224] width 6 height 6
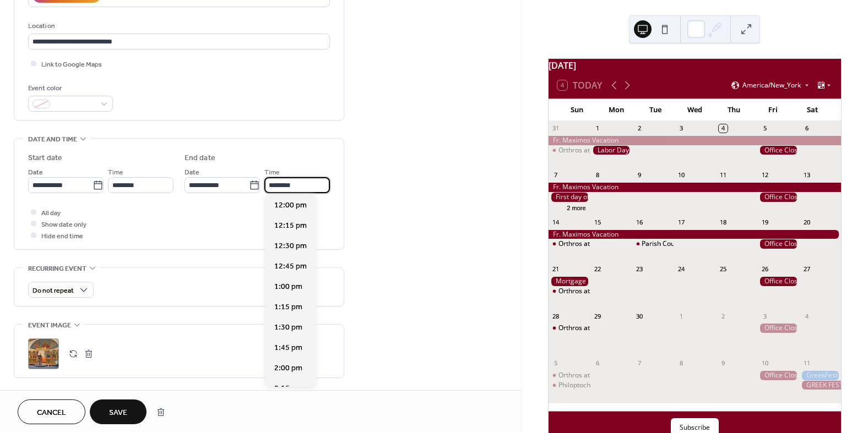
click at [319, 183] on input "********" at bounding box center [297, 185] width 66 height 16
click at [293, 287] on span "1:00 pm" at bounding box center [288, 287] width 28 height 12
type input "*******"
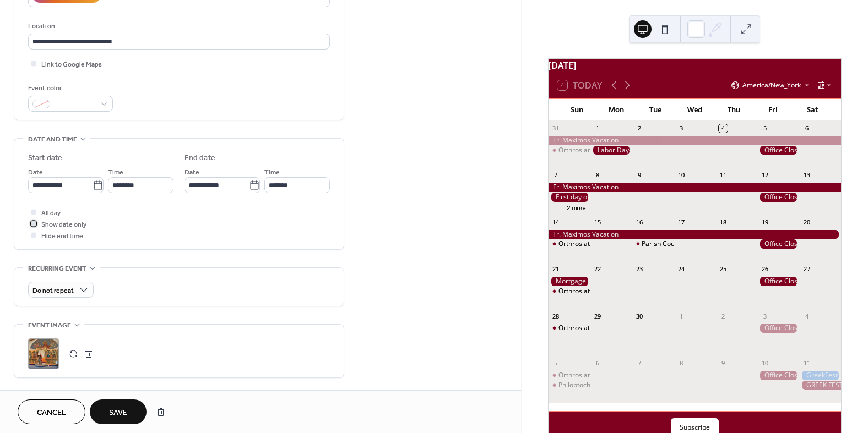
click at [35, 221] on div at bounding box center [34, 224] width 6 height 6
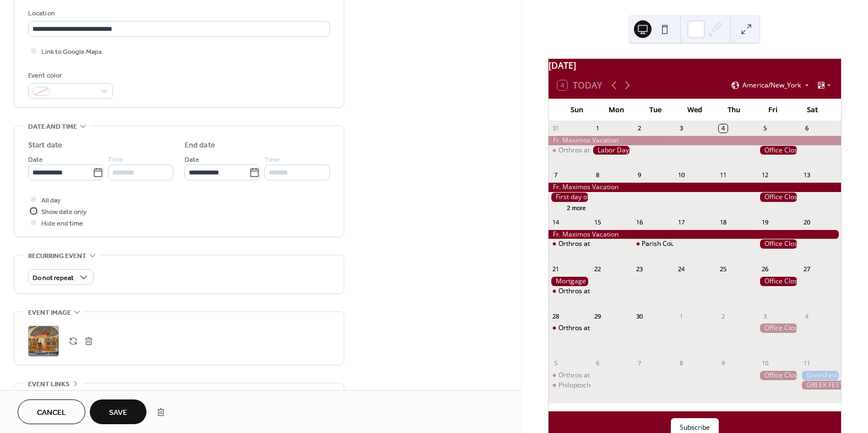
scroll to position [343, 0]
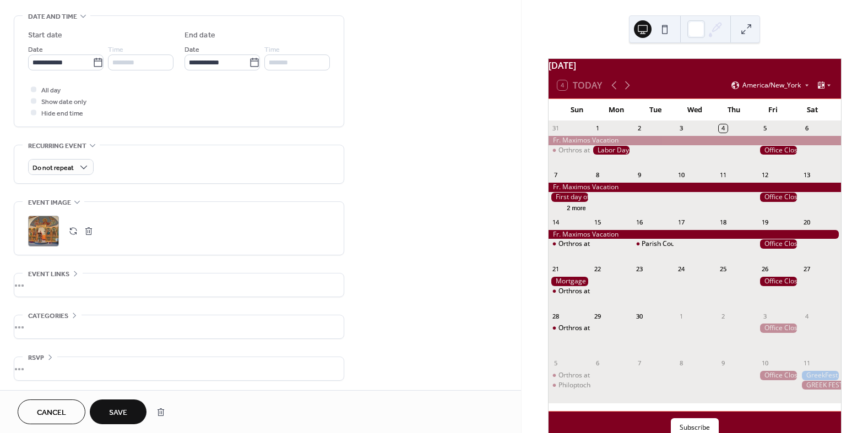
click at [91, 232] on button "button" at bounding box center [88, 231] width 15 height 15
click at [112, 412] on span "Save" at bounding box center [118, 413] width 18 height 12
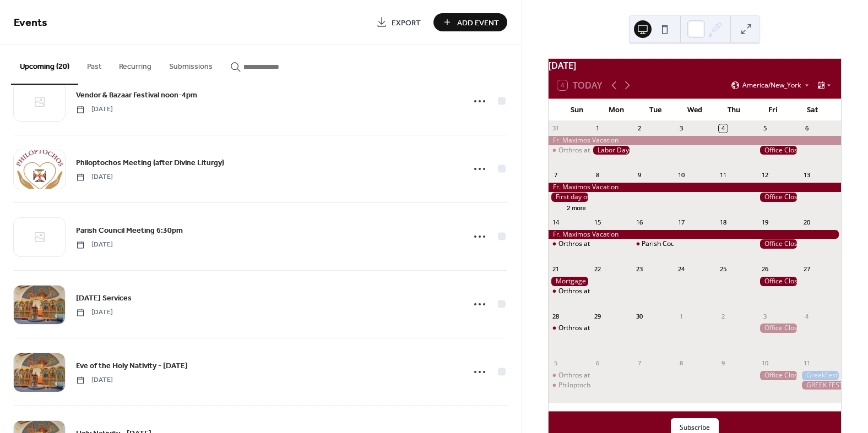
scroll to position [991, 0]
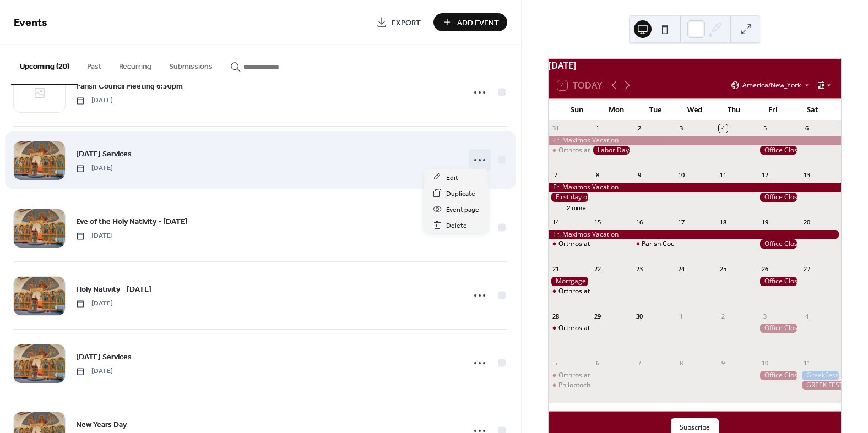
click at [479, 159] on icon at bounding box center [480, 160] width 18 height 18
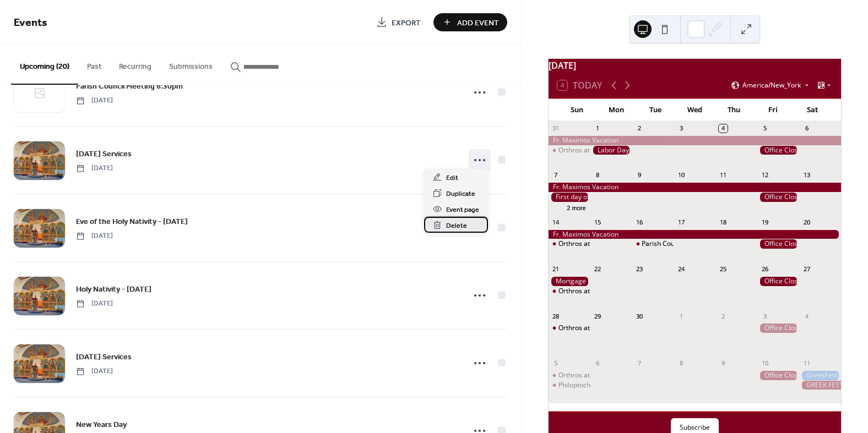
click at [458, 226] on span "Delete" at bounding box center [456, 226] width 21 height 12
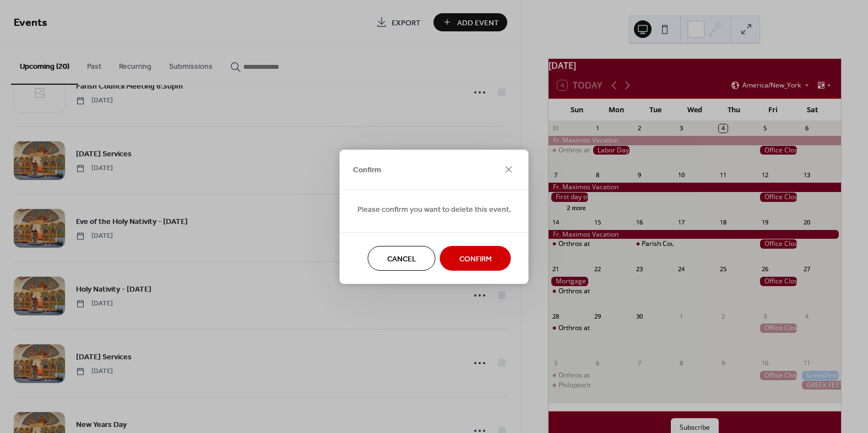
click at [473, 255] on span "Confirm" at bounding box center [475, 259] width 32 height 12
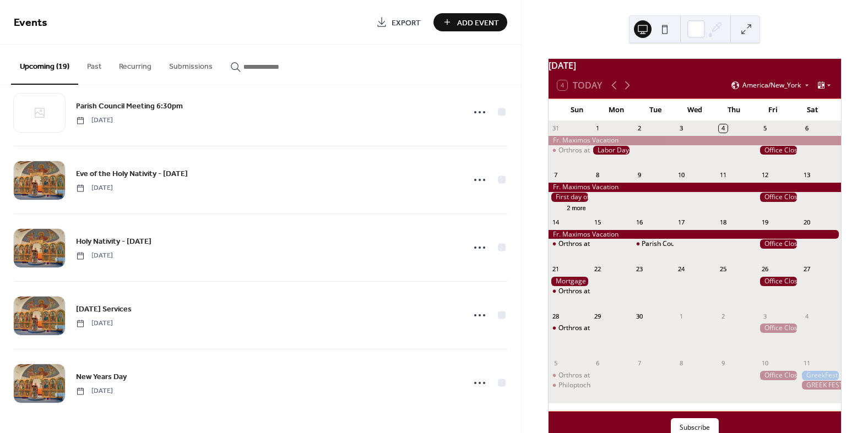
scroll to position [966, 0]
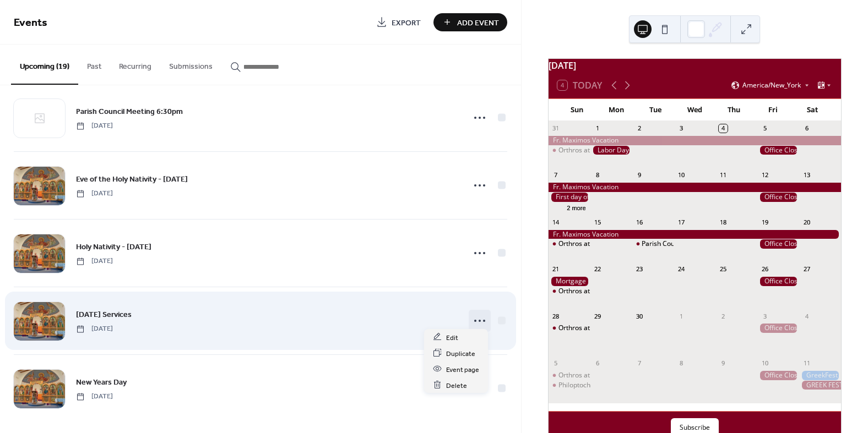
click at [473, 318] on icon at bounding box center [480, 321] width 18 height 18
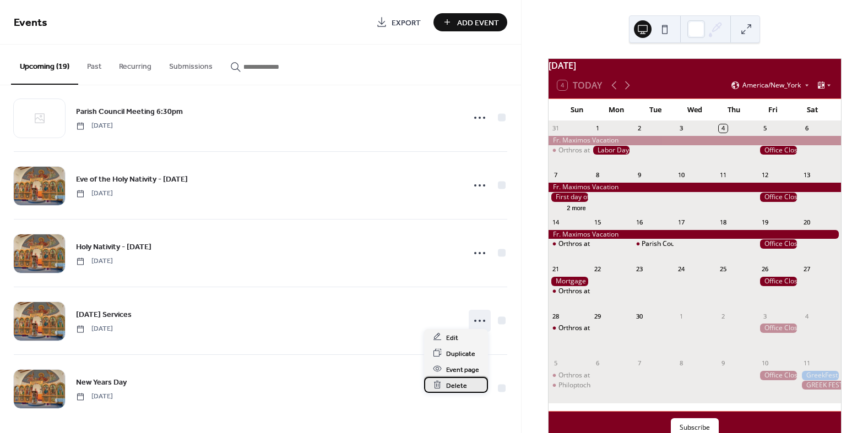
click at [448, 387] on span "Delete" at bounding box center [456, 386] width 21 height 12
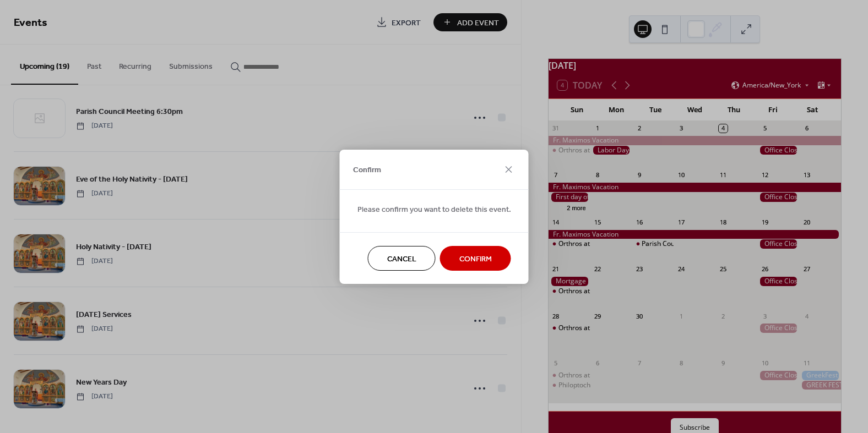
click at [491, 264] on button "Confirm" at bounding box center [475, 258] width 71 height 25
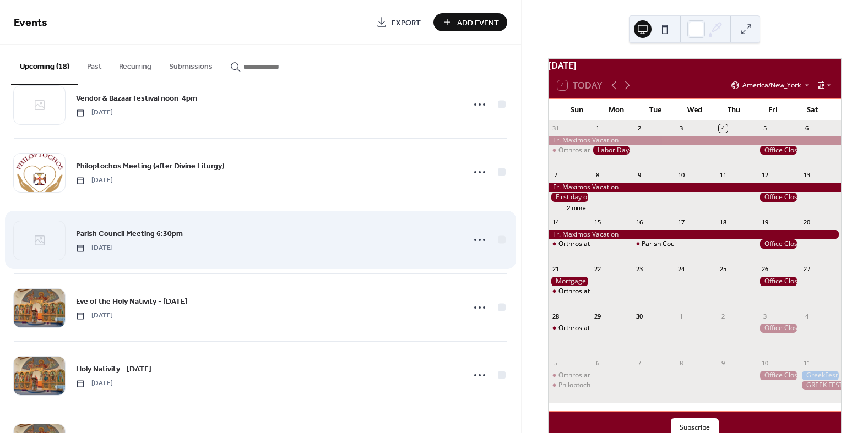
scroll to position [788, 0]
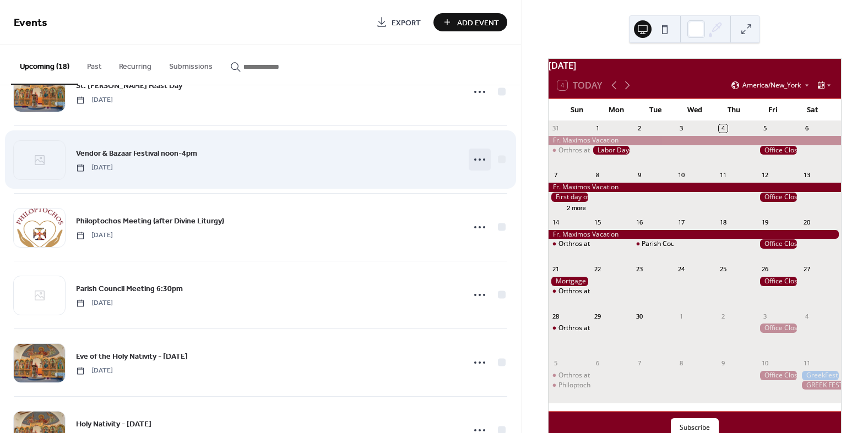
click at [483, 159] on circle at bounding box center [484, 160] width 2 height 2
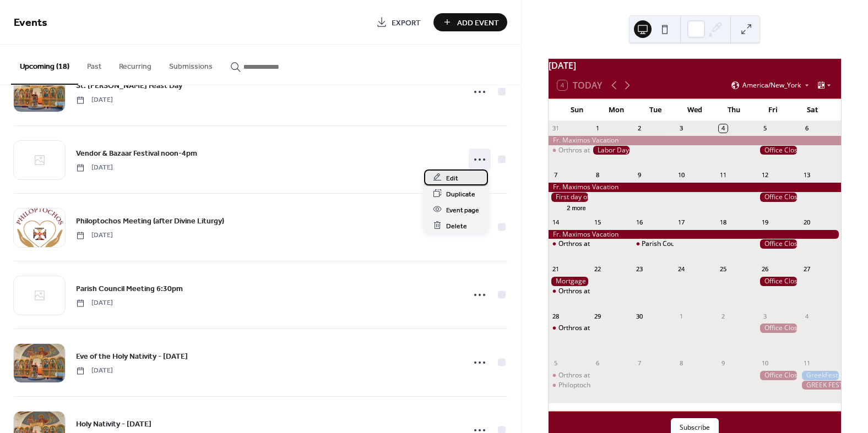
click at [438, 173] on icon at bounding box center [437, 177] width 9 height 9
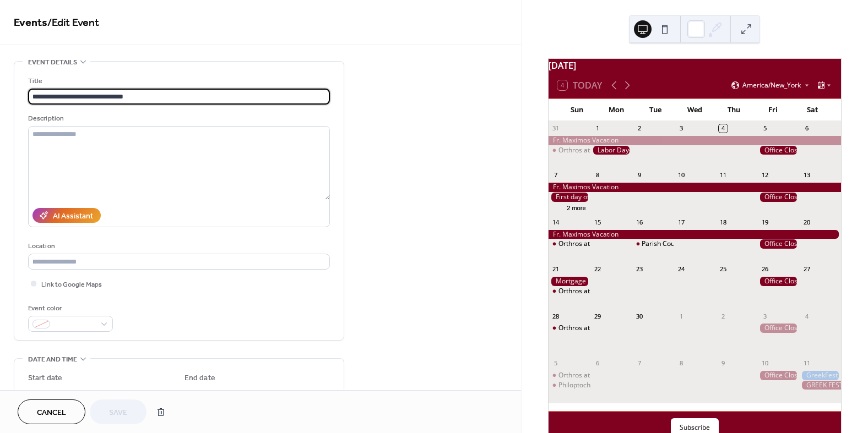
click at [55, 93] on input "**********" at bounding box center [179, 97] width 302 height 16
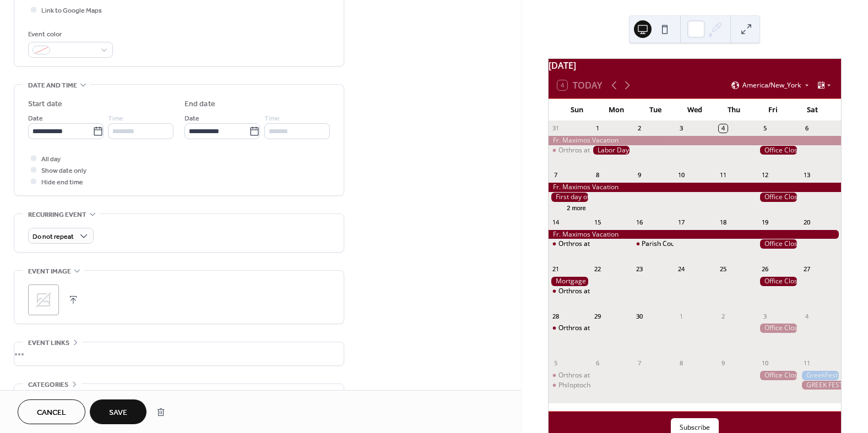
scroll to position [275, 0]
type input "**********"
click at [130, 405] on button "Save" at bounding box center [118, 412] width 57 height 25
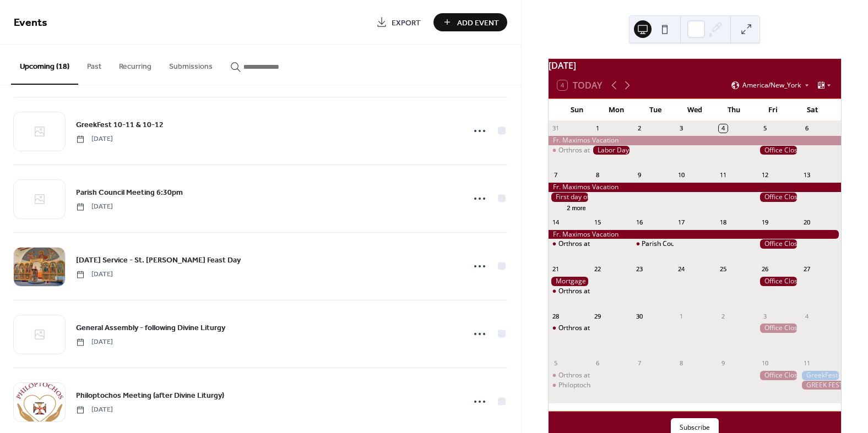
scroll to position [34, 0]
